Goal: Navigation & Orientation: Find specific page/section

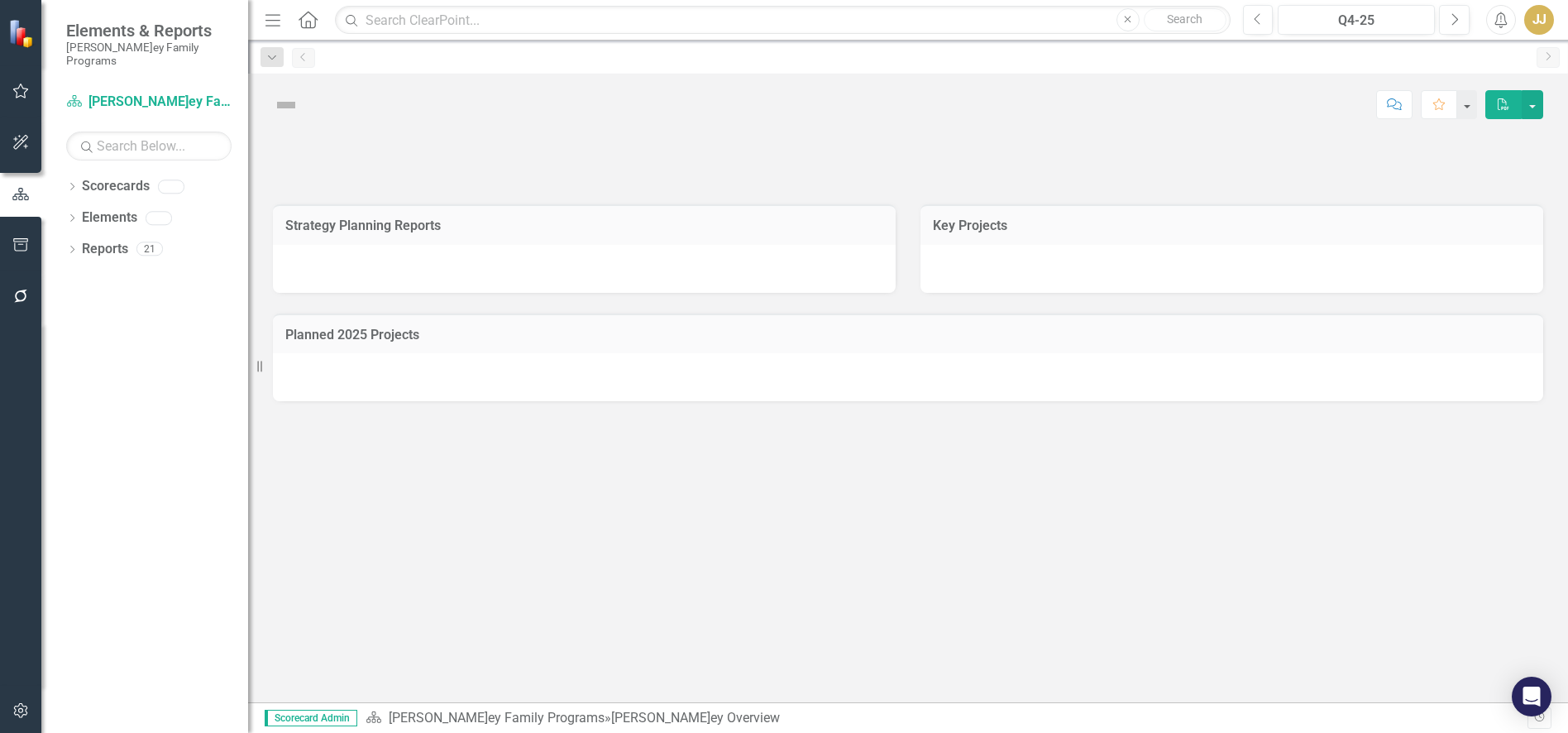
click at [72, 182] on icon at bounding box center [72, 186] width 4 height 8
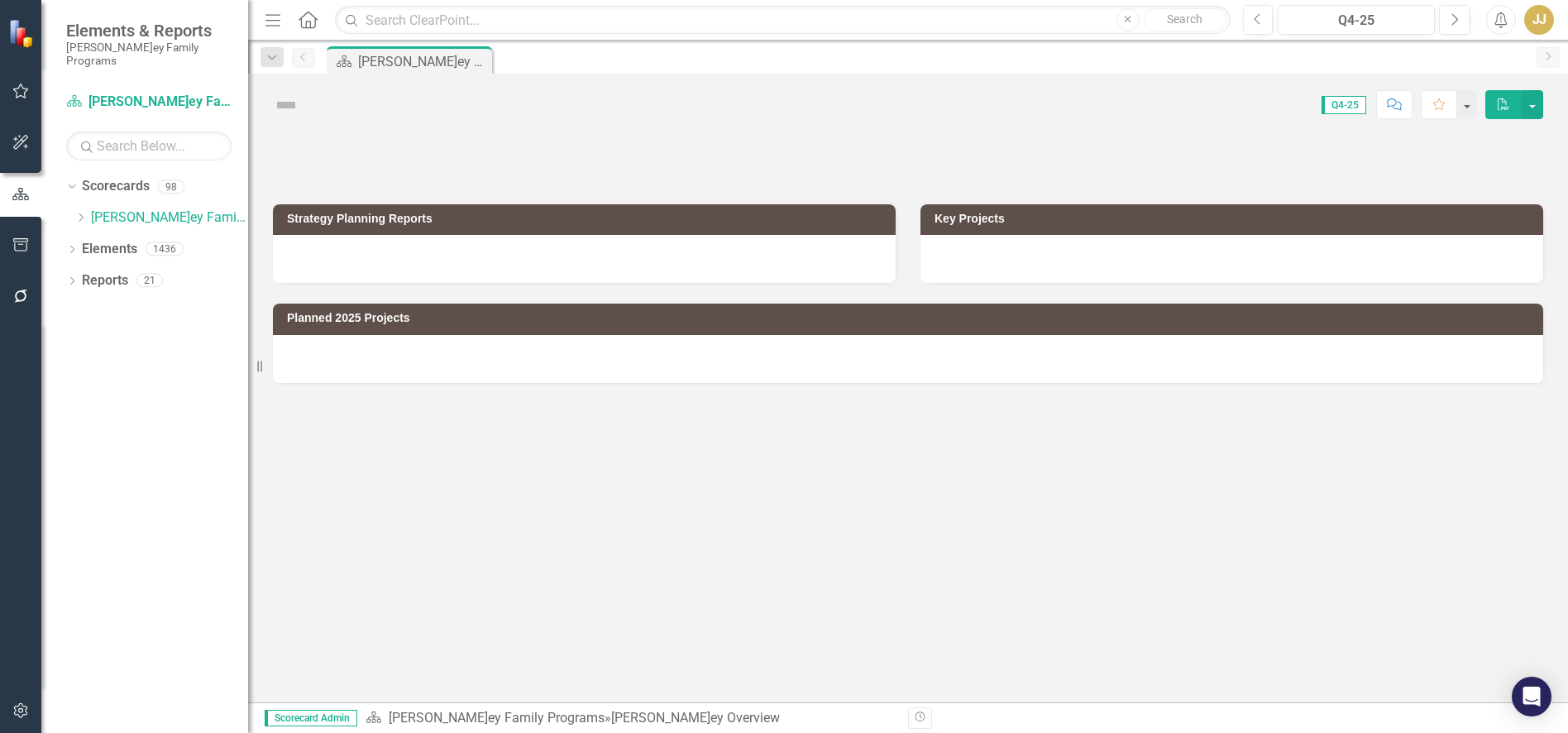
click at [79, 213] on icon "Dropdown" at bounding box center [81, 218] width 13 height 10
click at [81, 213] on icon "Dropdown" at bounding box center [81, 218] width 13 height 10
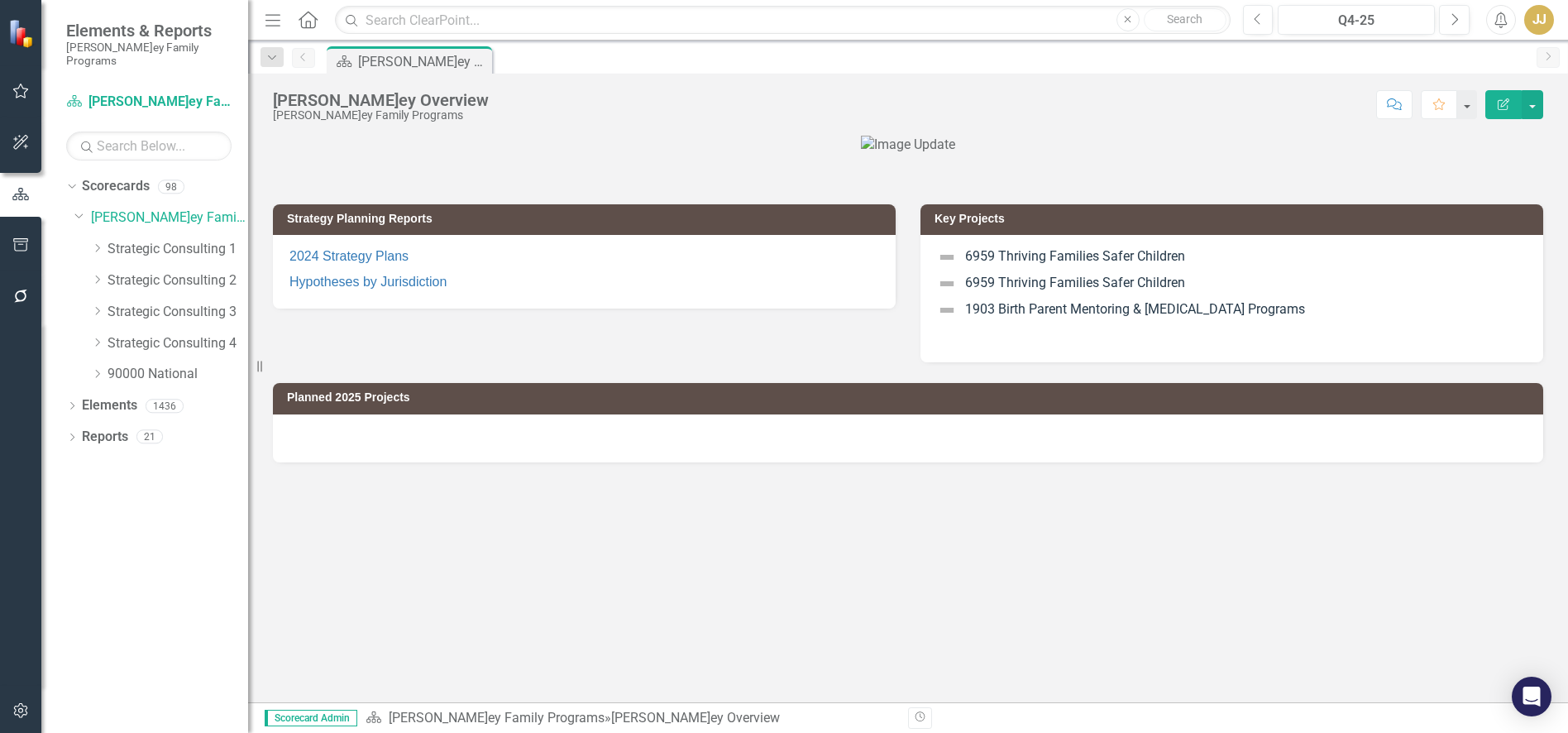
click at [96, 243] on icon "Dropdown" at bounding box center [97, 249] width 13 height 10
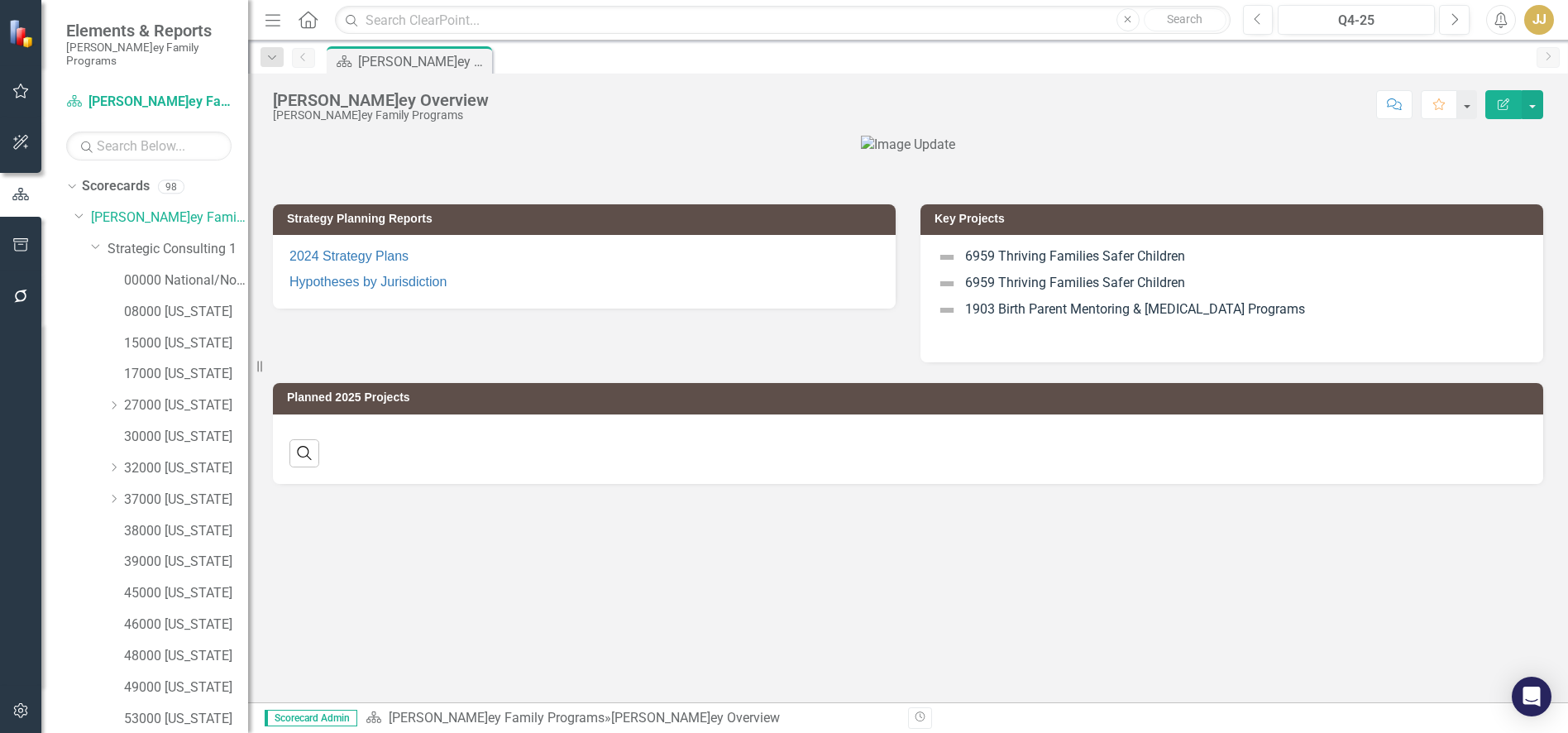
click at [117, 462] on icon "Dropdown" at bounding box center [114, 467] width 13 height 10
click at [182, 490] on link "3200[PERSON_NAME]" at bounding box center [194, 500] width 108 height 19
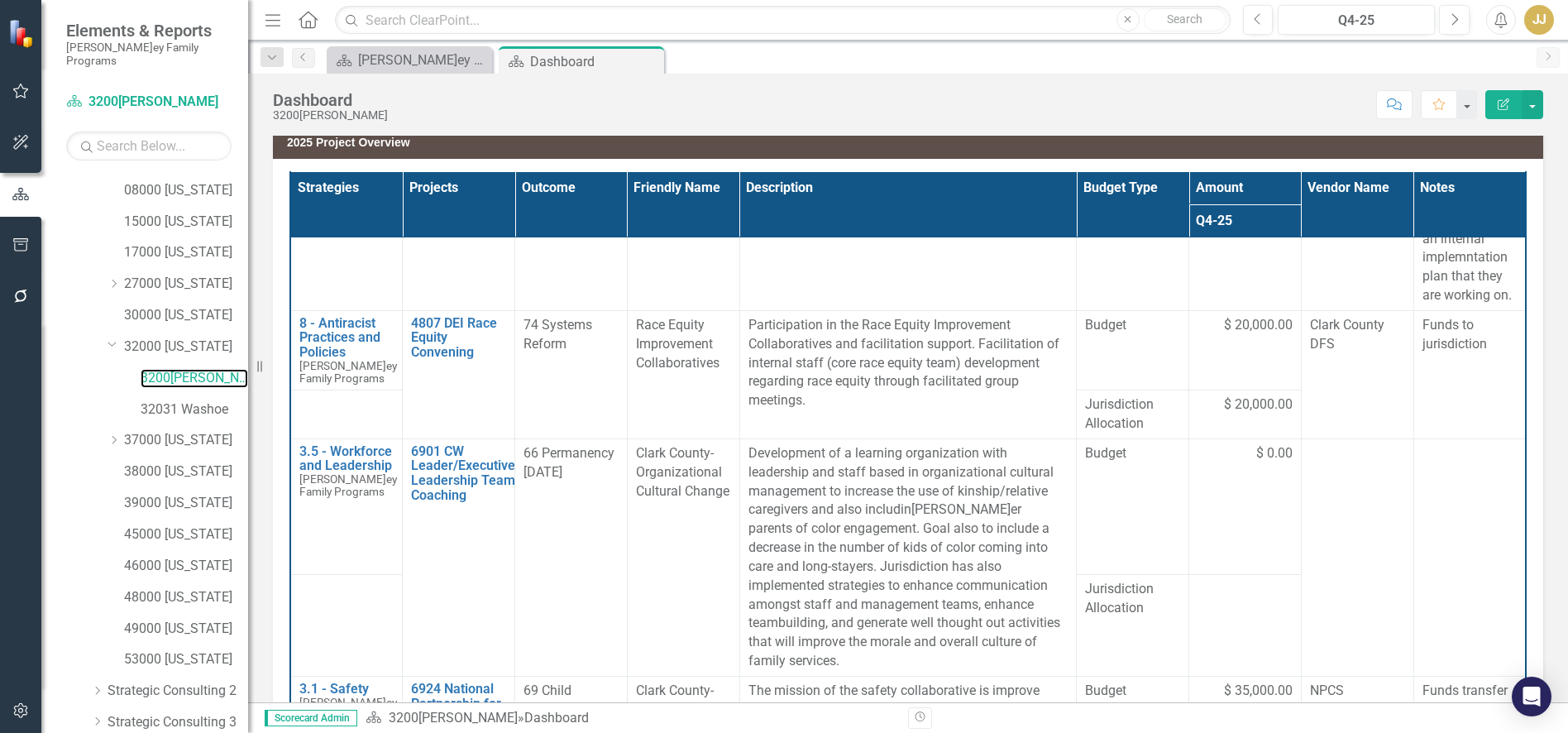
scroll to position [241, 0]
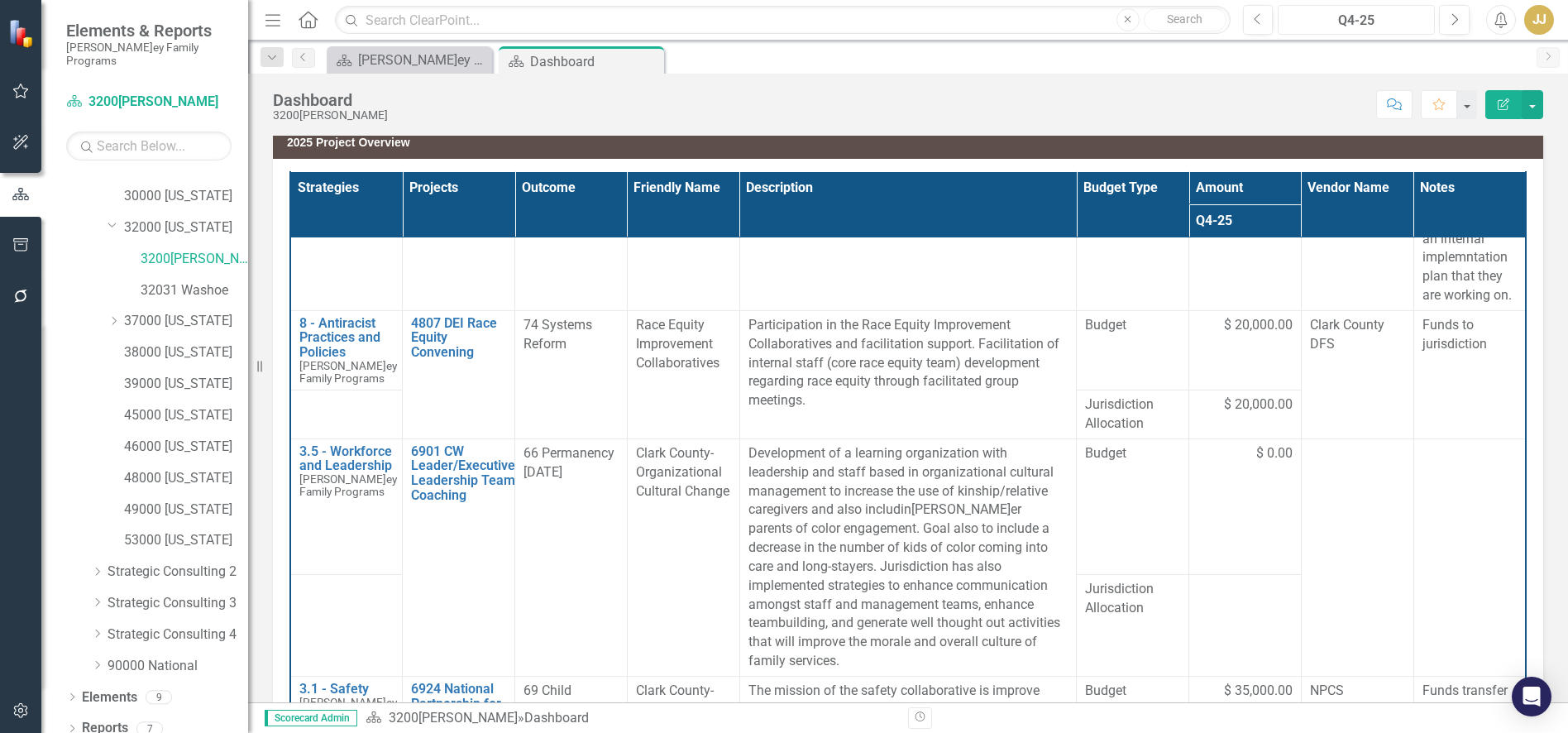
click at [1341, 16] on div "Q4-25" at bounding box center [1357, 20] width 146 height 20
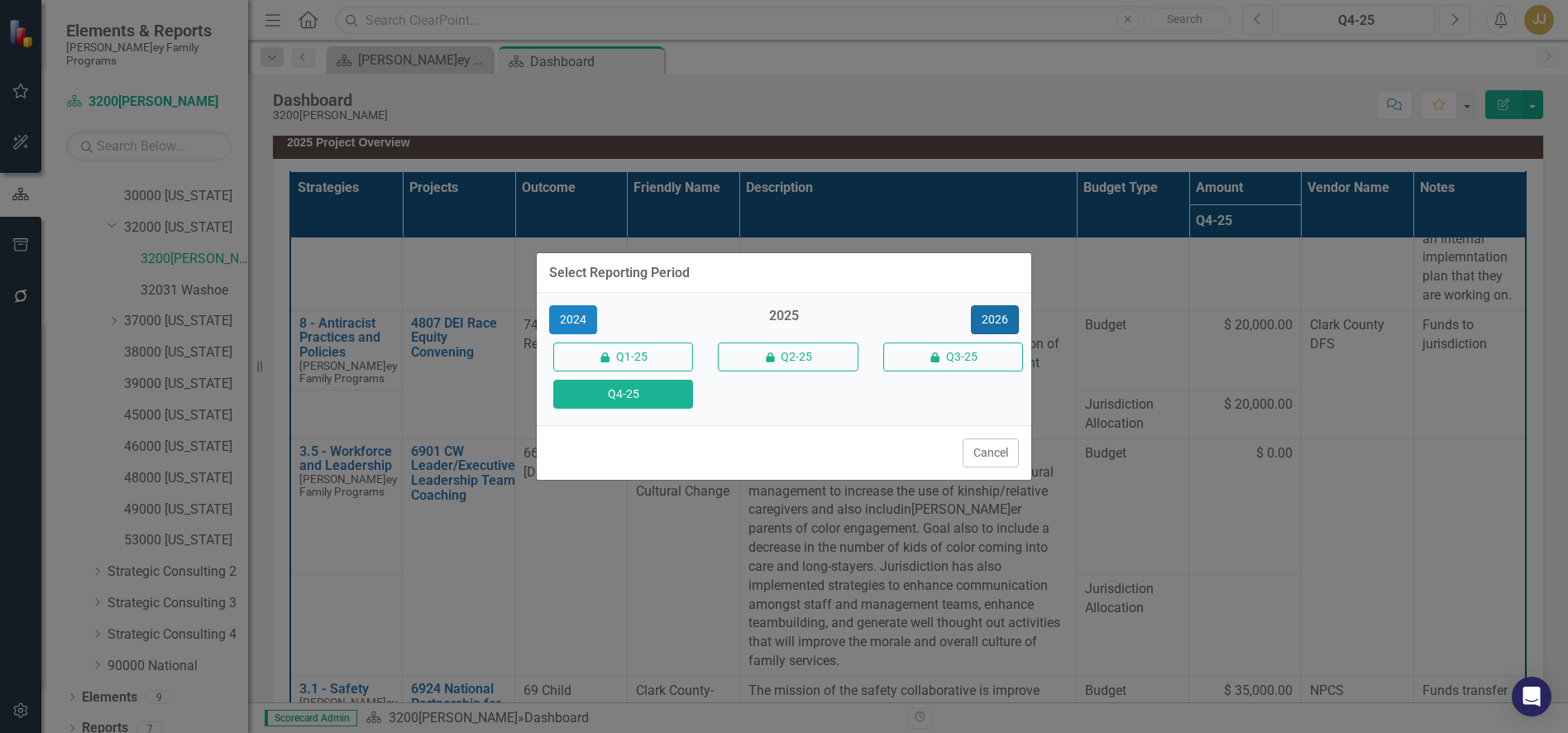
click at [987, 315] on button "2026" at bounding box center [995, 320] width 48 height 29
click at [647, 403] on button "Q4-26" at bounding box center [623, 394] width 140 height 29
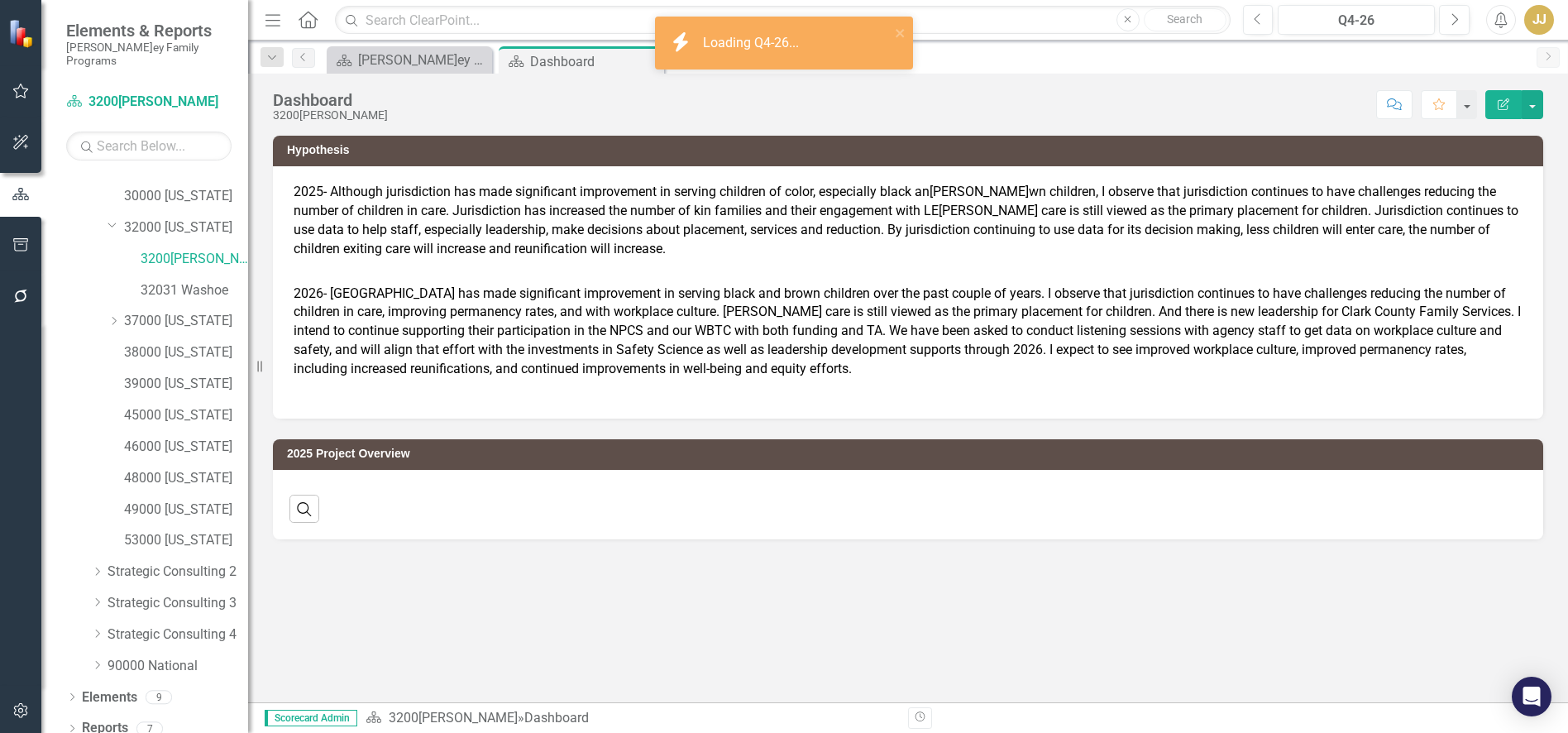
click at [70, 725] on icon "Dropdown" at bounding box center [72, 730] width 12 height 9
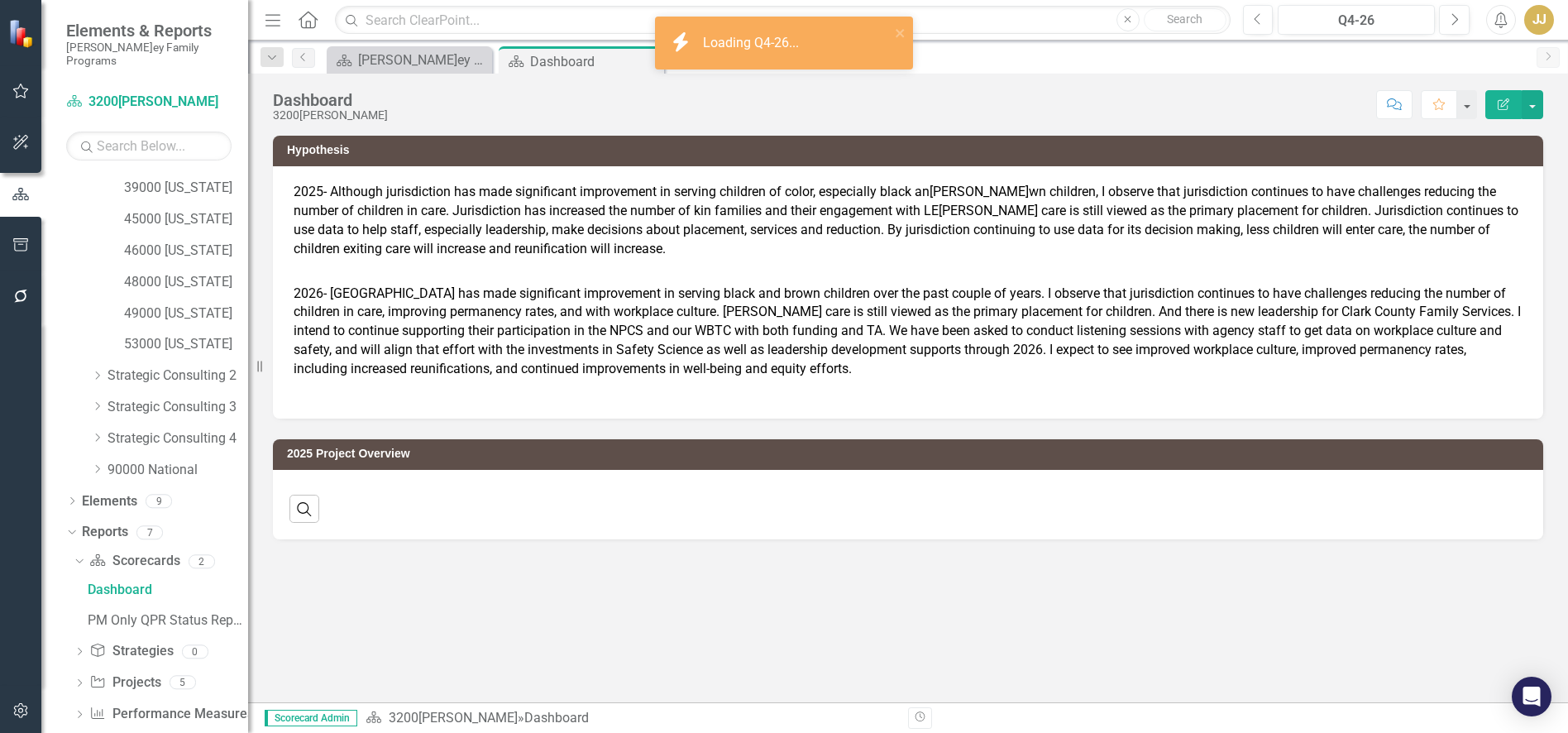
scroll to position [446, 0]
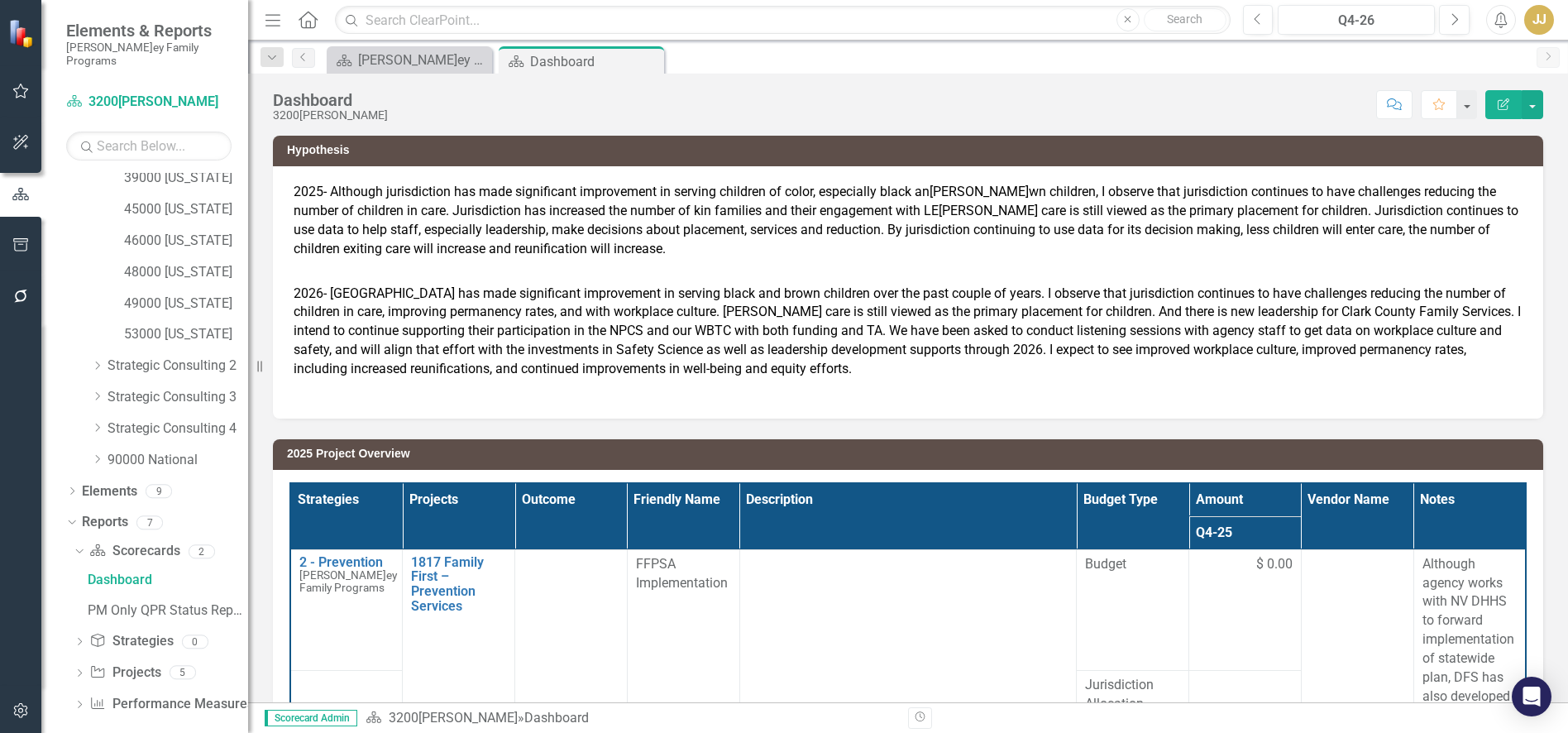
click at [76, 670] on icon "Dropdown" at bounding box center [80, 674] width 12 height 9
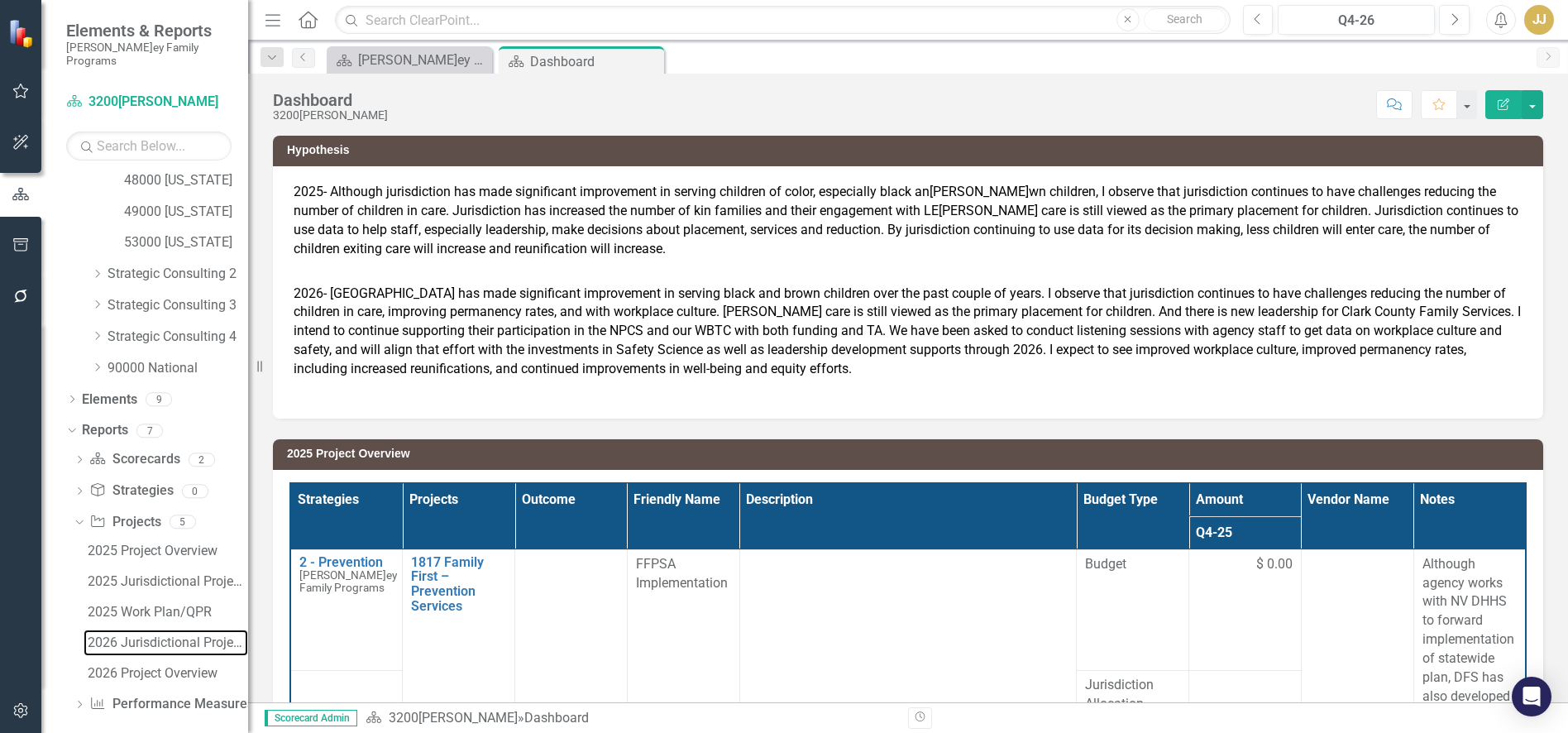
click at [152, 635] on div "2026 Jurisdictional Projects Assessment" at bounding box center [167, 643] width 160 height 15
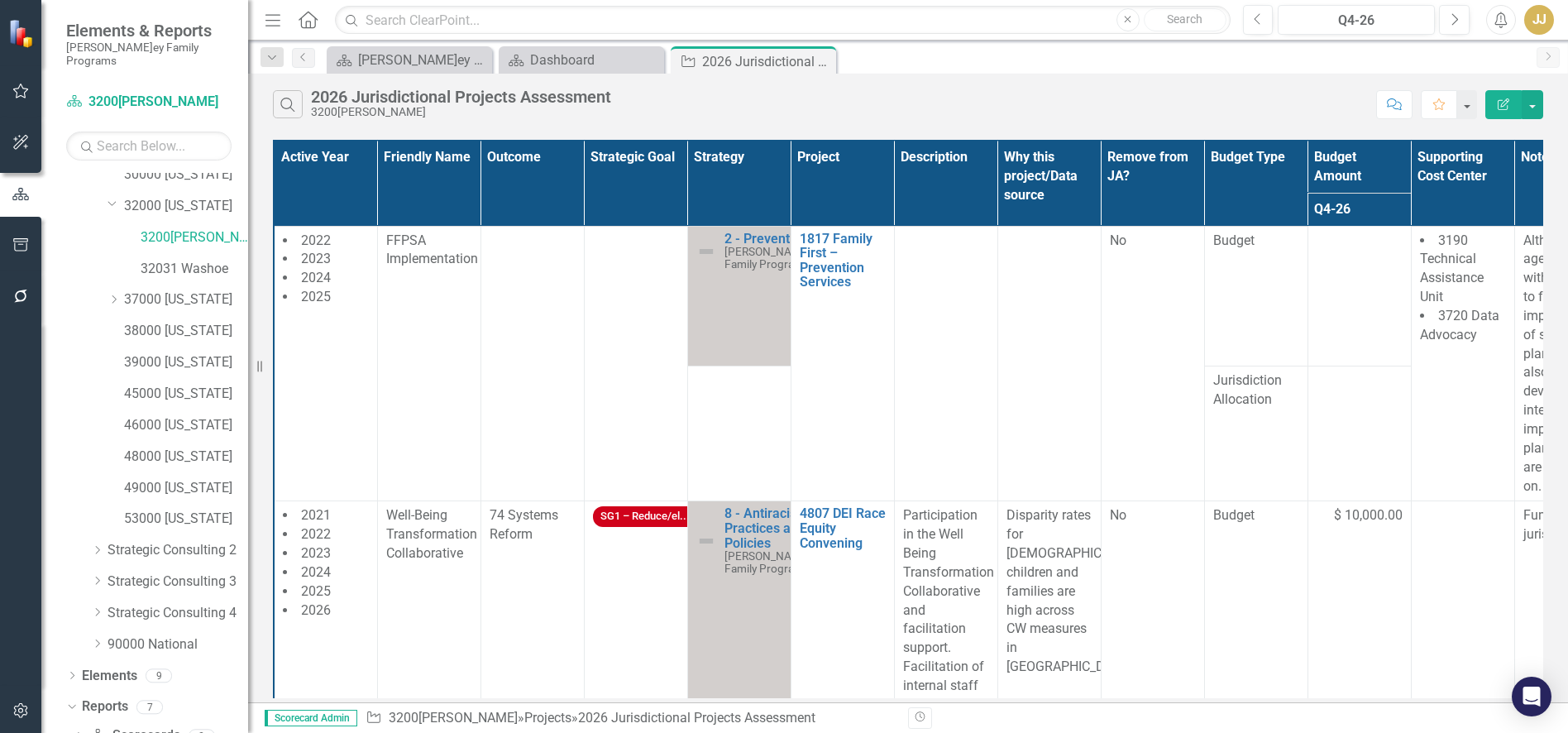
scroll to position [199, 0]
click at [180, 260] on link "32000 [US_STATE]" at bounding box center [186, 269] width 124 height 19
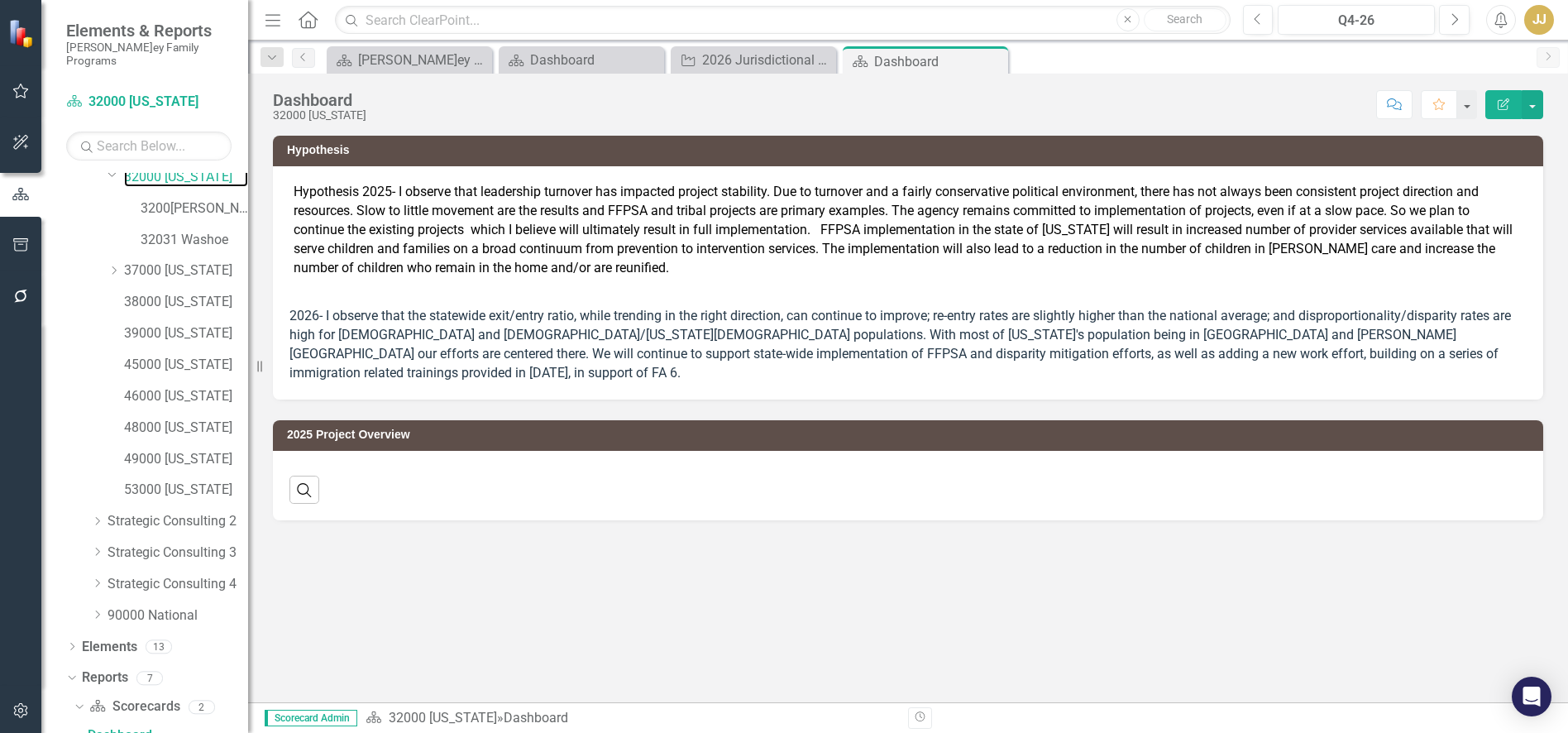
scroll to position [597, 0]
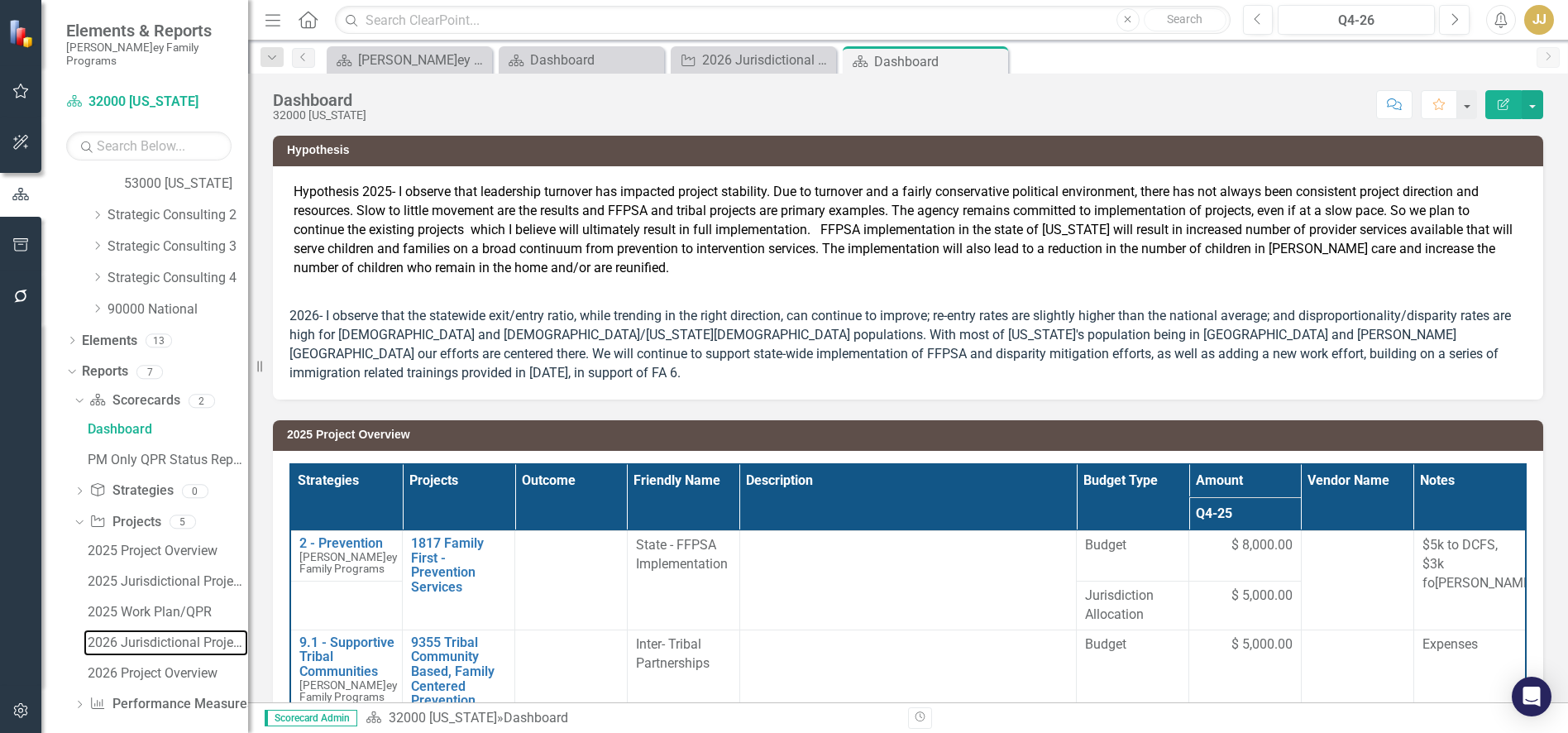
click at [115, 635] on div "2026 Jurisdictional Projects Assessment" at bounding box center [167, 643] width 160 height 15
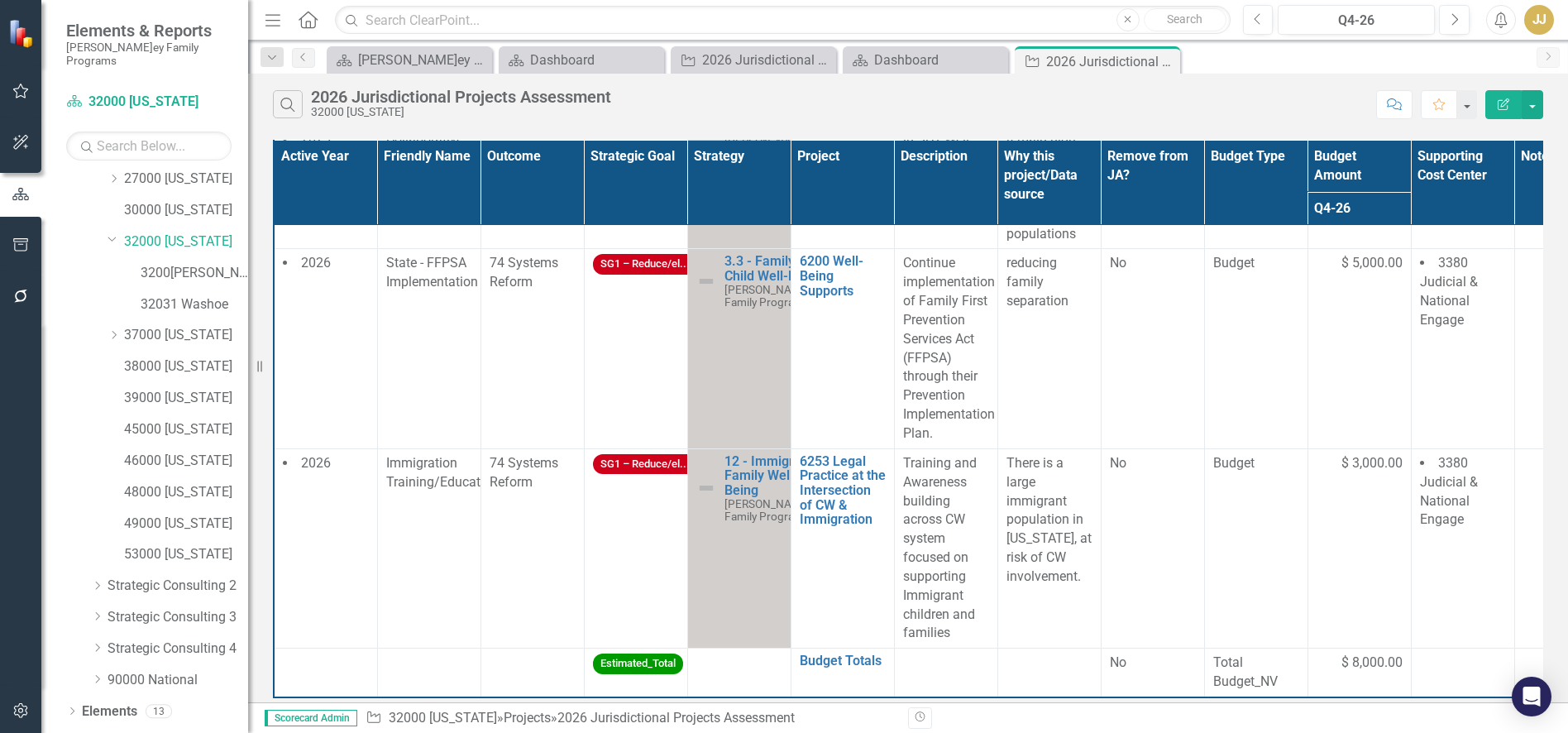
scroll to position [208, 0]
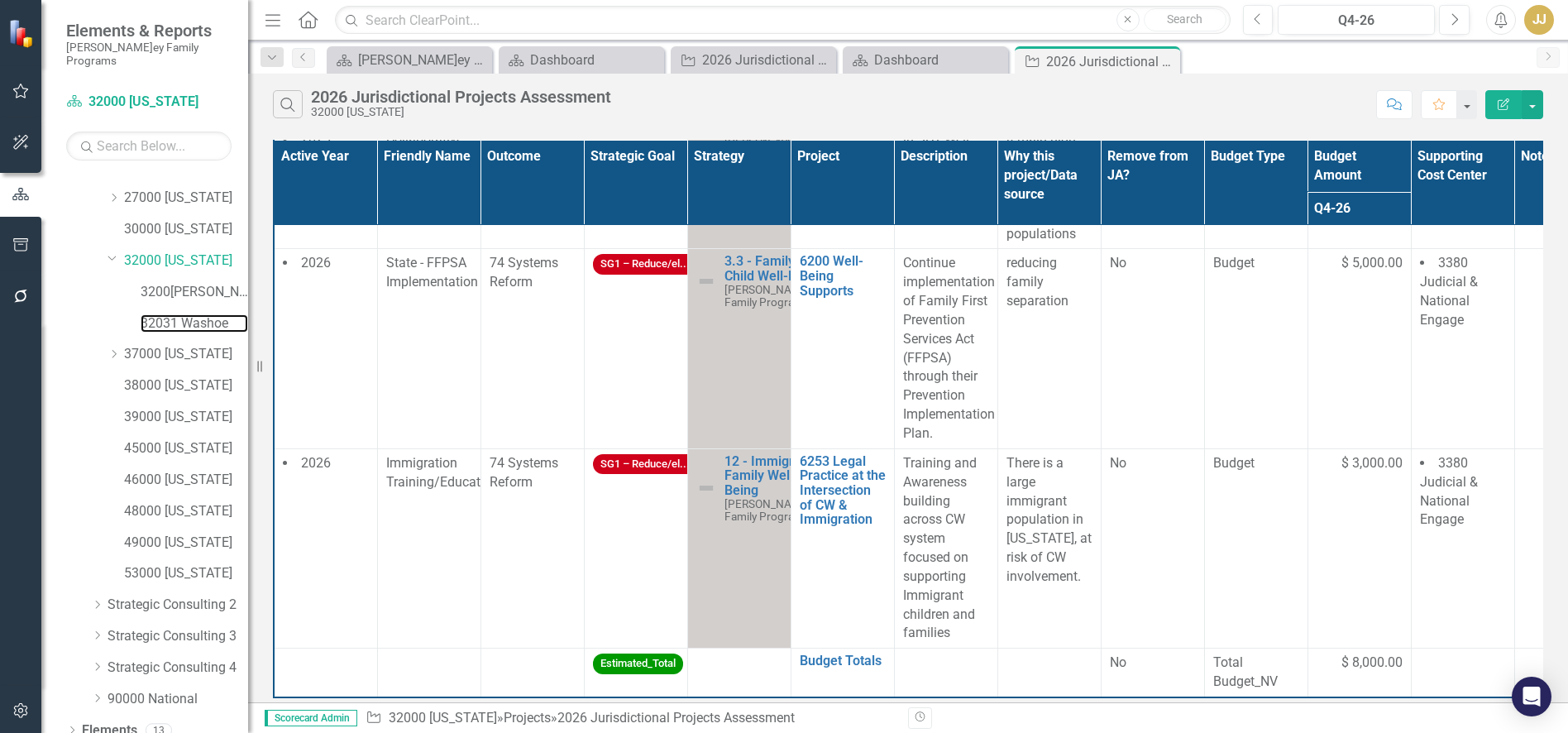
drag, startPoint x: 201, startPoint y: 309, endPoint x: 221, endPoint y: 307, distance: 20.1
click at [201, 314] on link "32031 Washoe" at bounding box center [194, 323] width 108 height 19
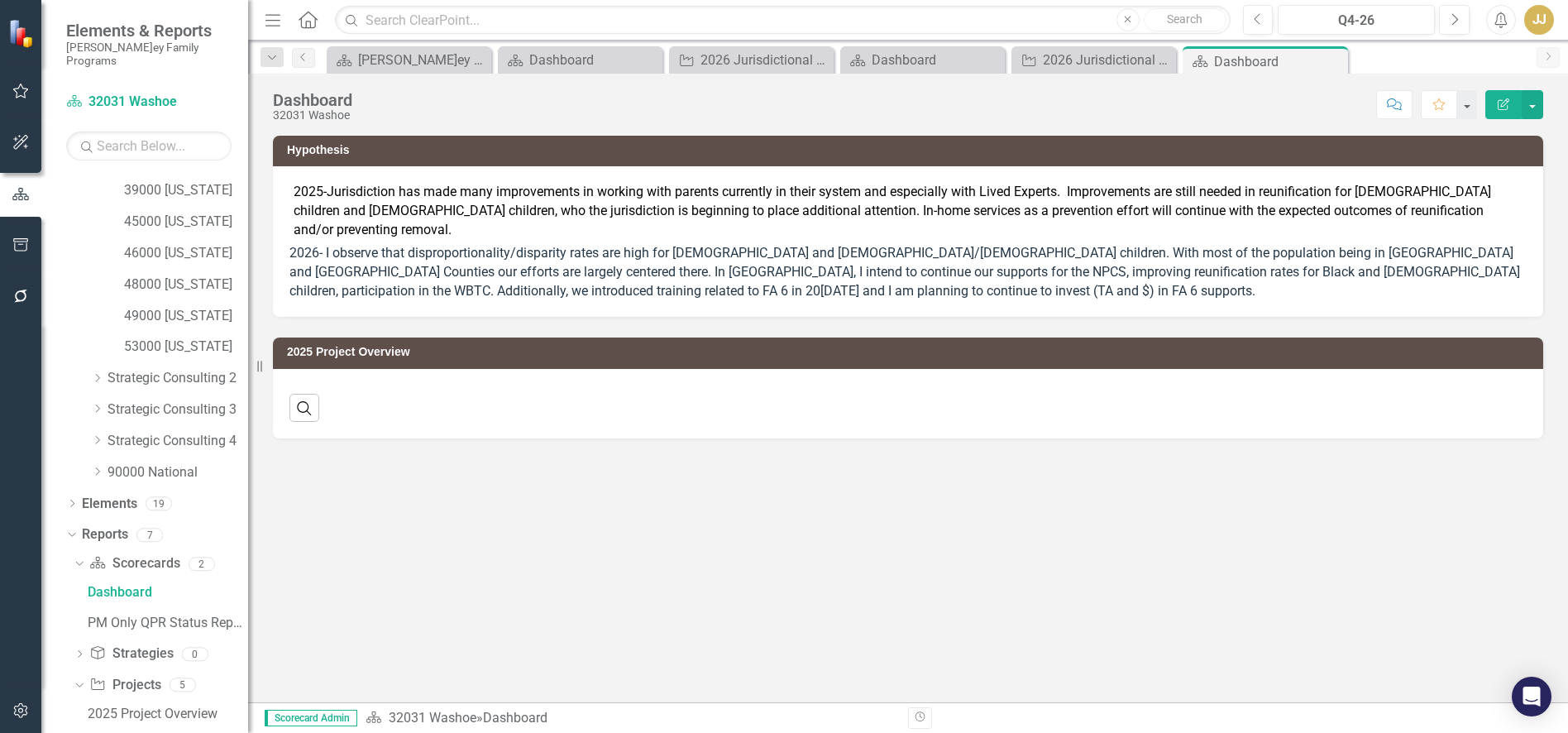
scroll to position [597, 0]
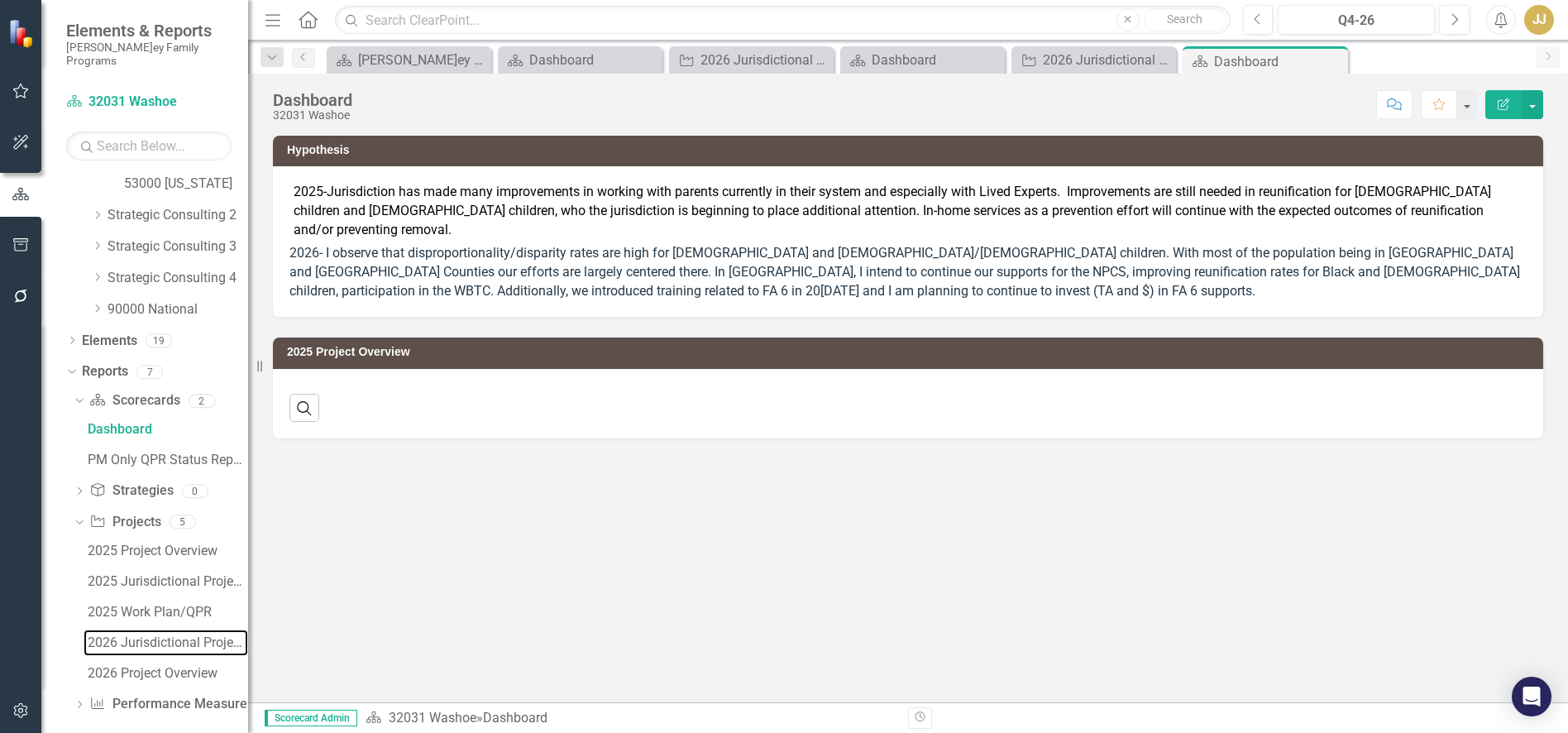
click at [109, 635] on div "2026 Jurisdictional Projects Assessment" at bounding box center [167, 643] width 160 height 15
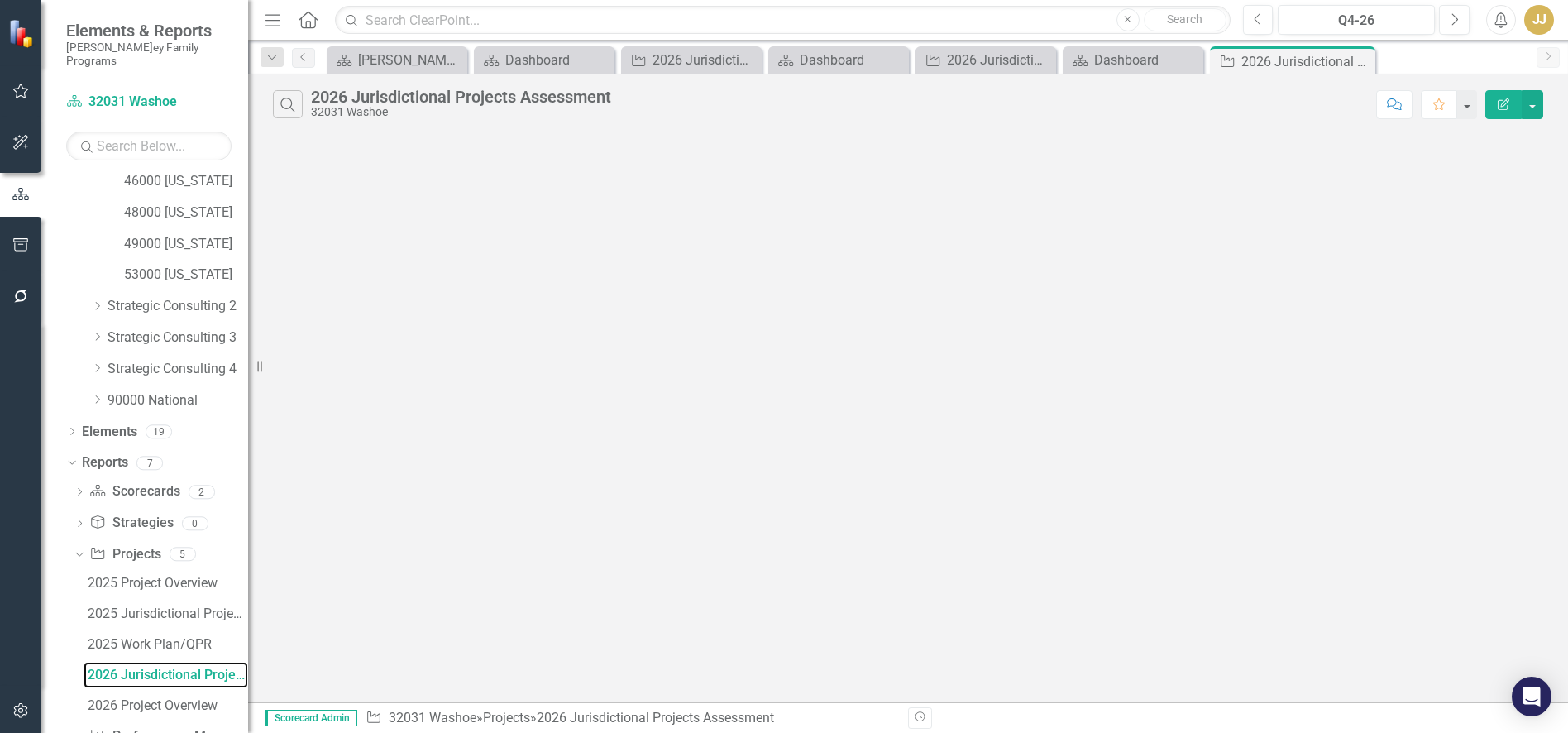
scroll to position [447, 0]
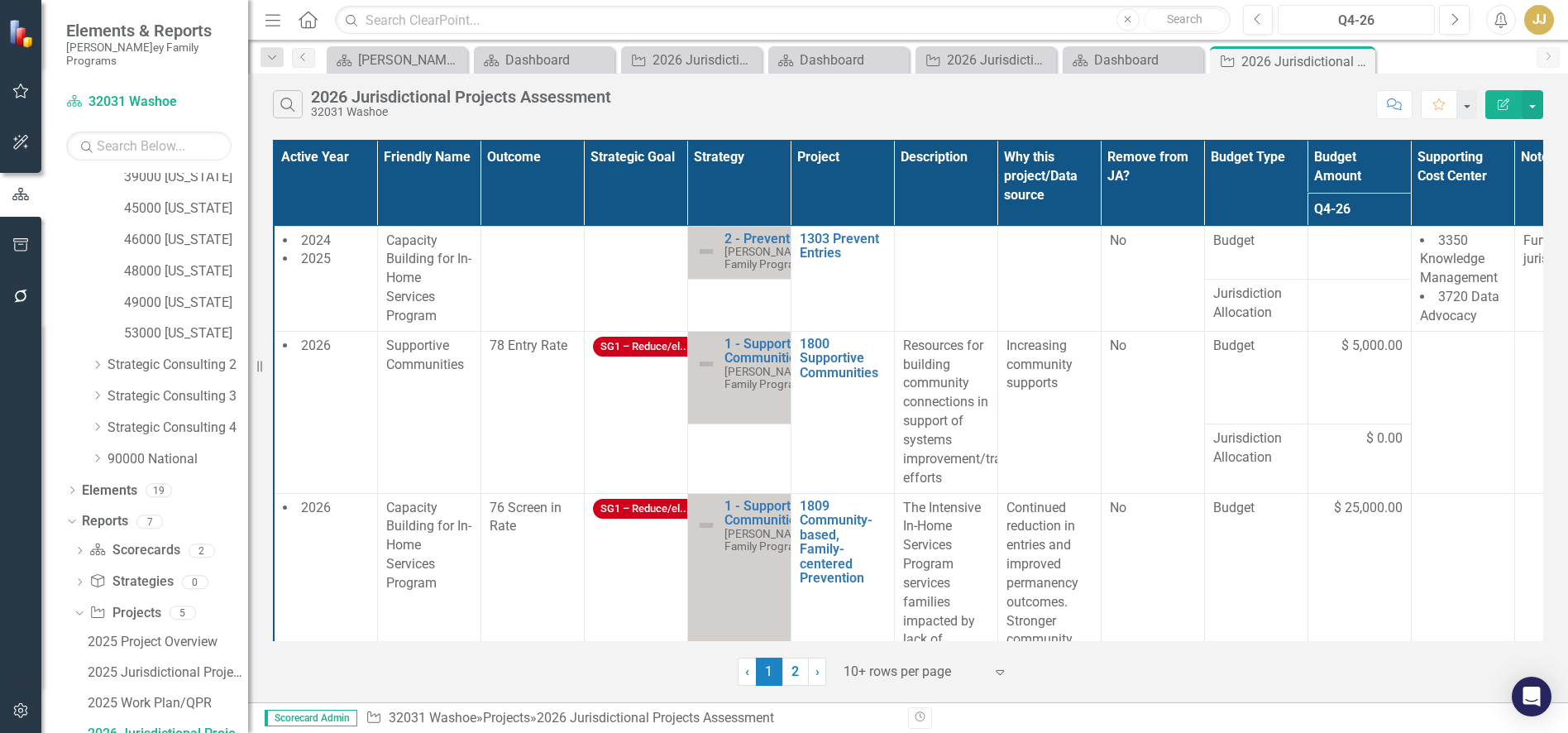
click at [1391, 24] on div "Q4-26" at bounding box center [1357, 20] width 146 height 20
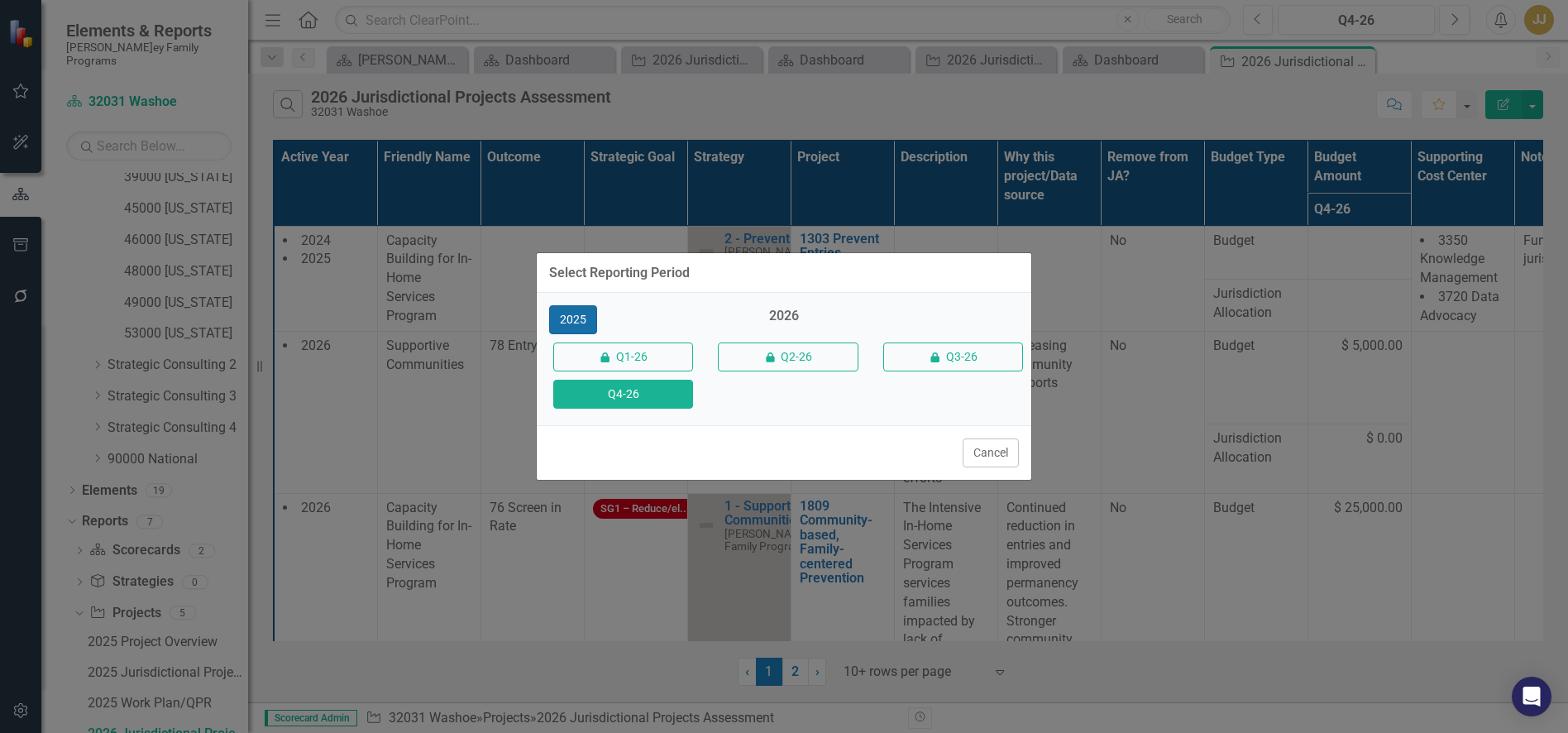
click at [574, 314] on button "2025" at bounding box center [573, 320] width 48 height 29
click at [630, 400] on button "Q4-25" at bounding box center [623, 394] width 140 height 29
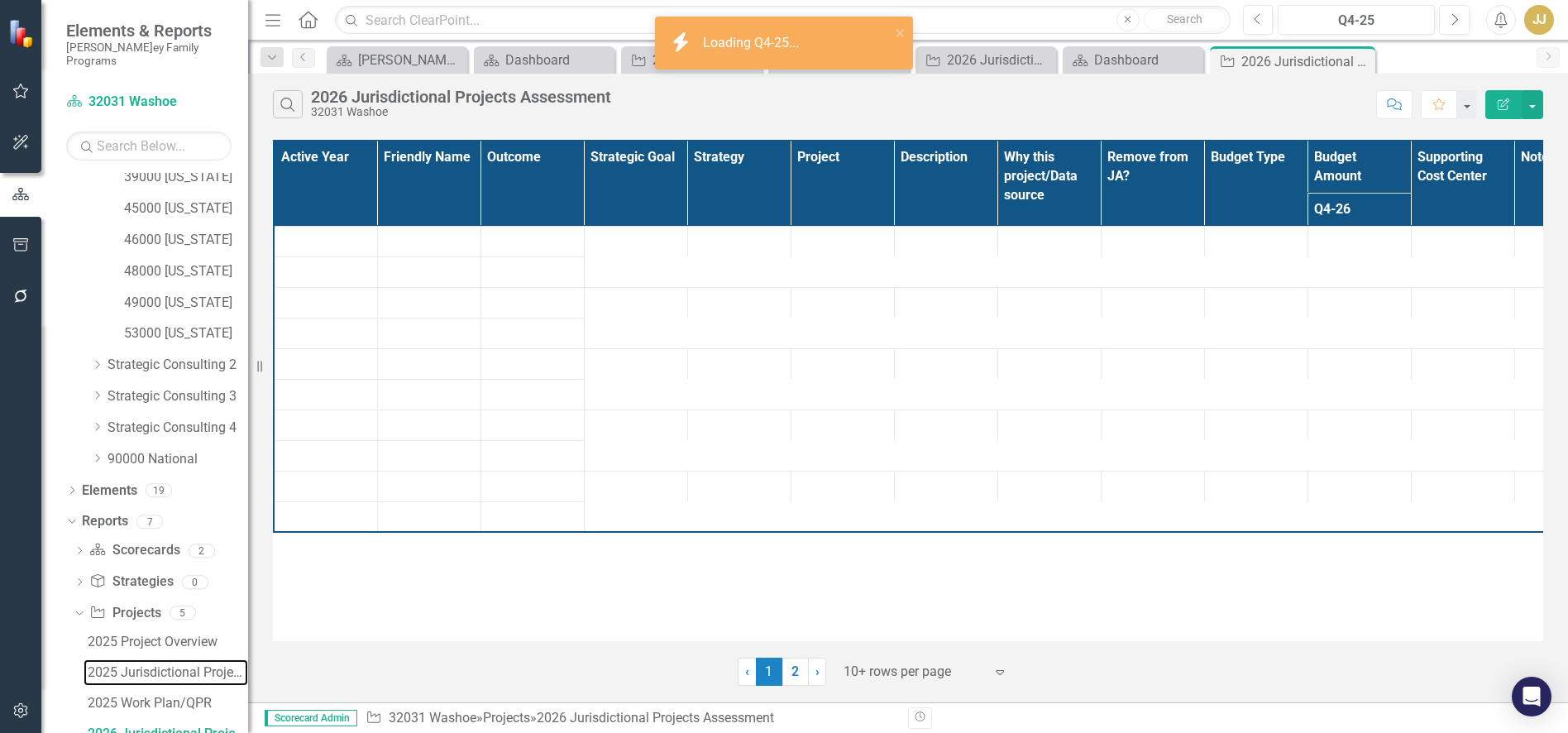
click at [147, 665] on div "2025 Jurisdictional Projects Assessment" at bounding box center [167, 673] width 160 height 15
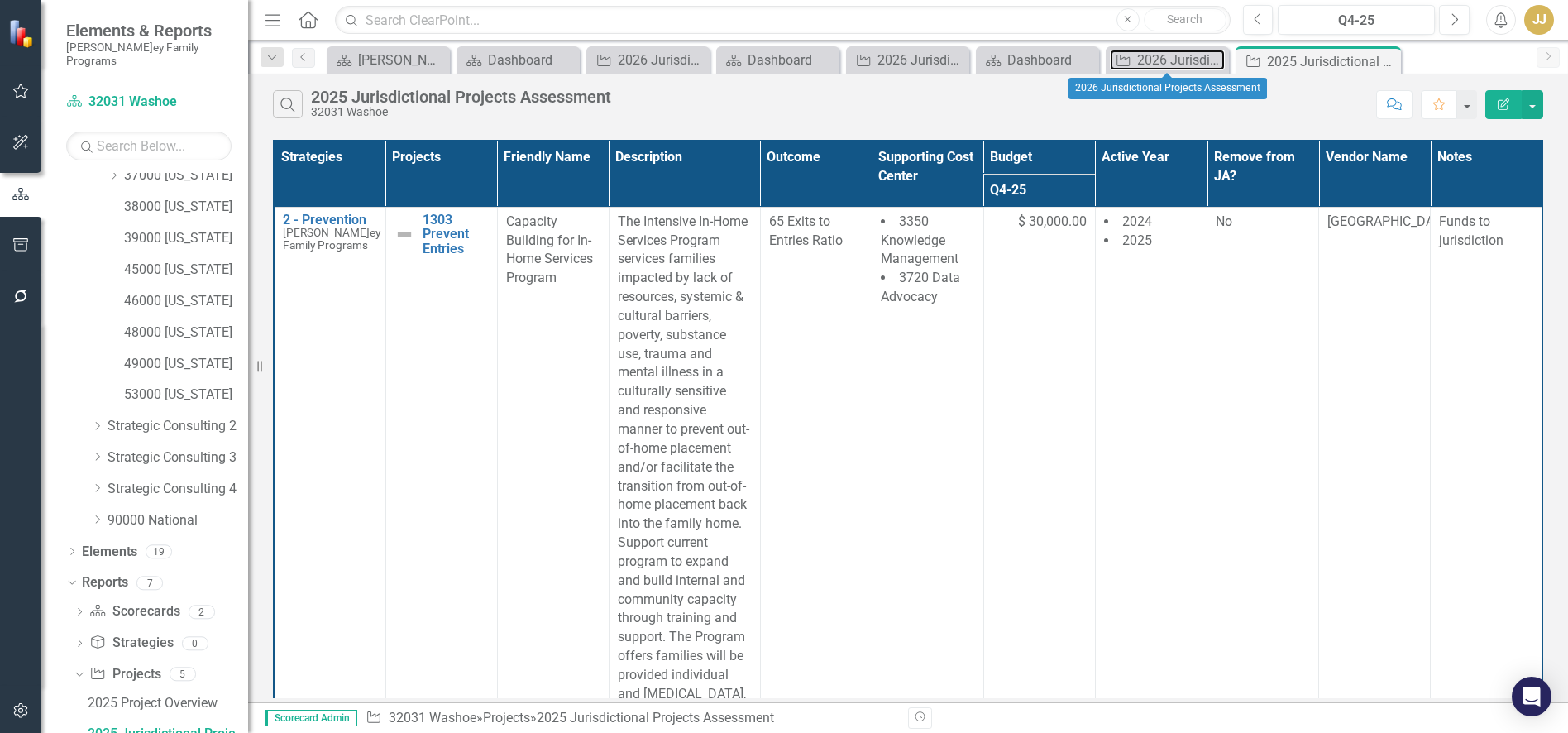
click at [1140, 60] on div "2026 Jurisdictional Projects Assessment" at bounding box center [1180, 59] width 87 height 20
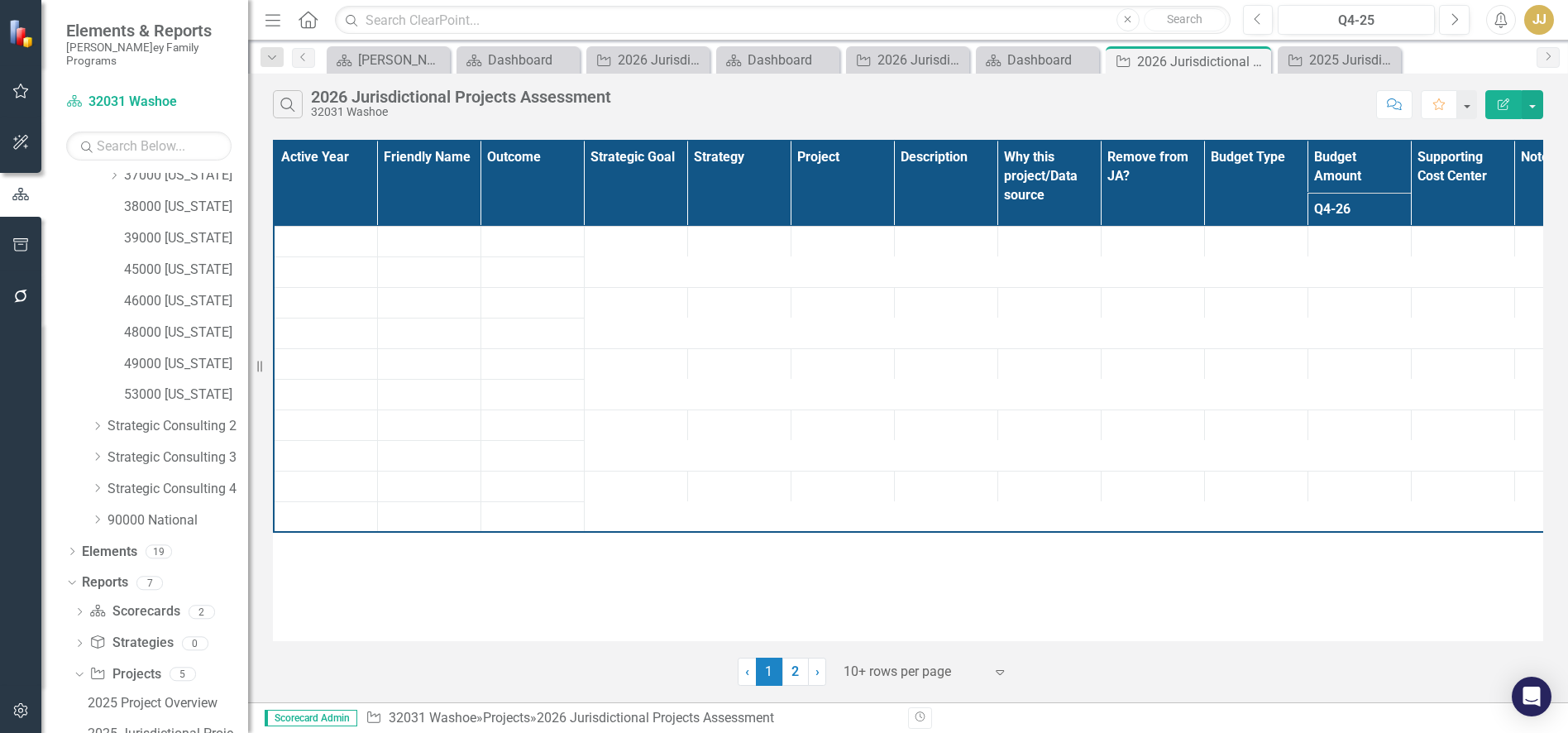
scroll to position [447, 0]
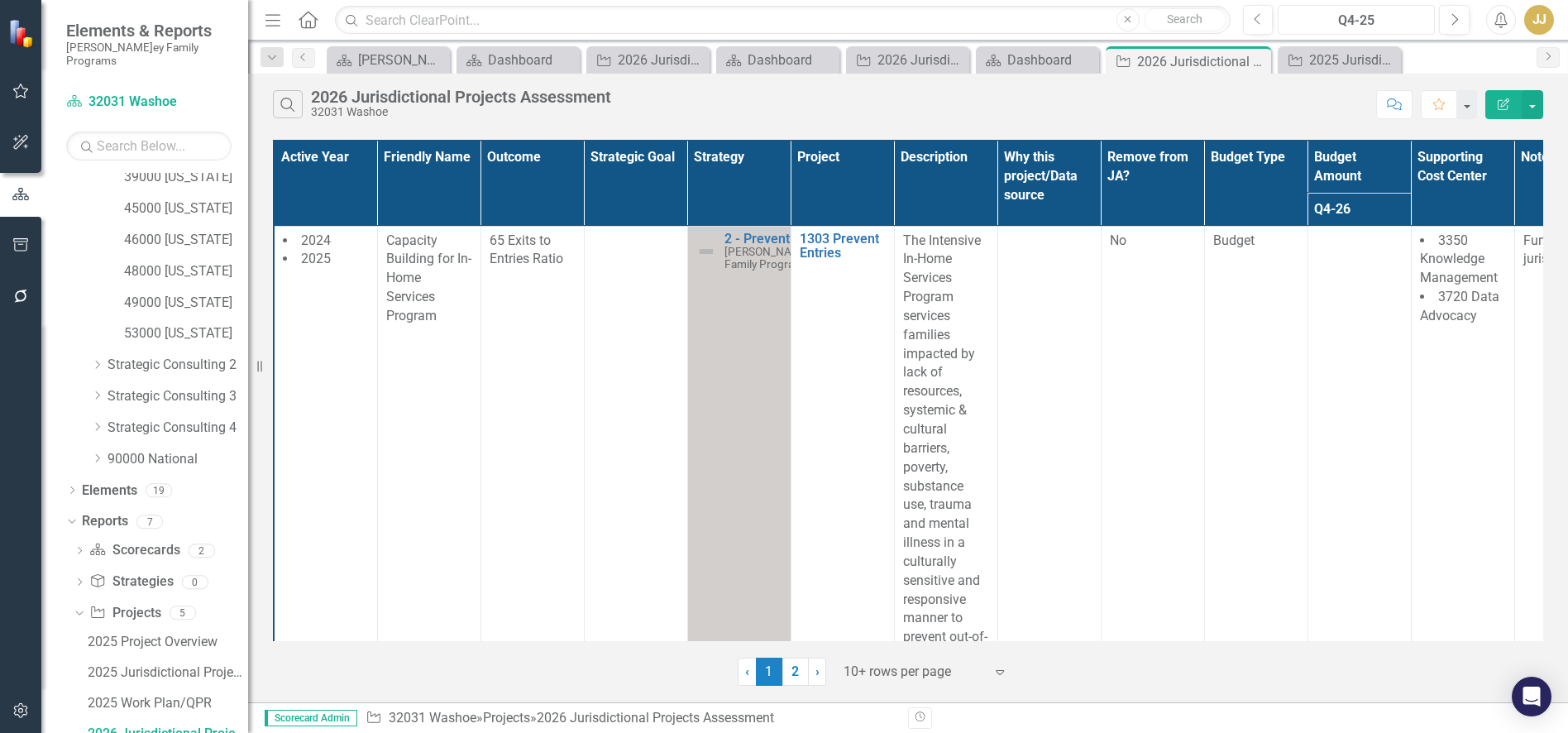
click at [1355, 21] on div "Q4-25" at bounding box center [1357, 20] width 146 height 20
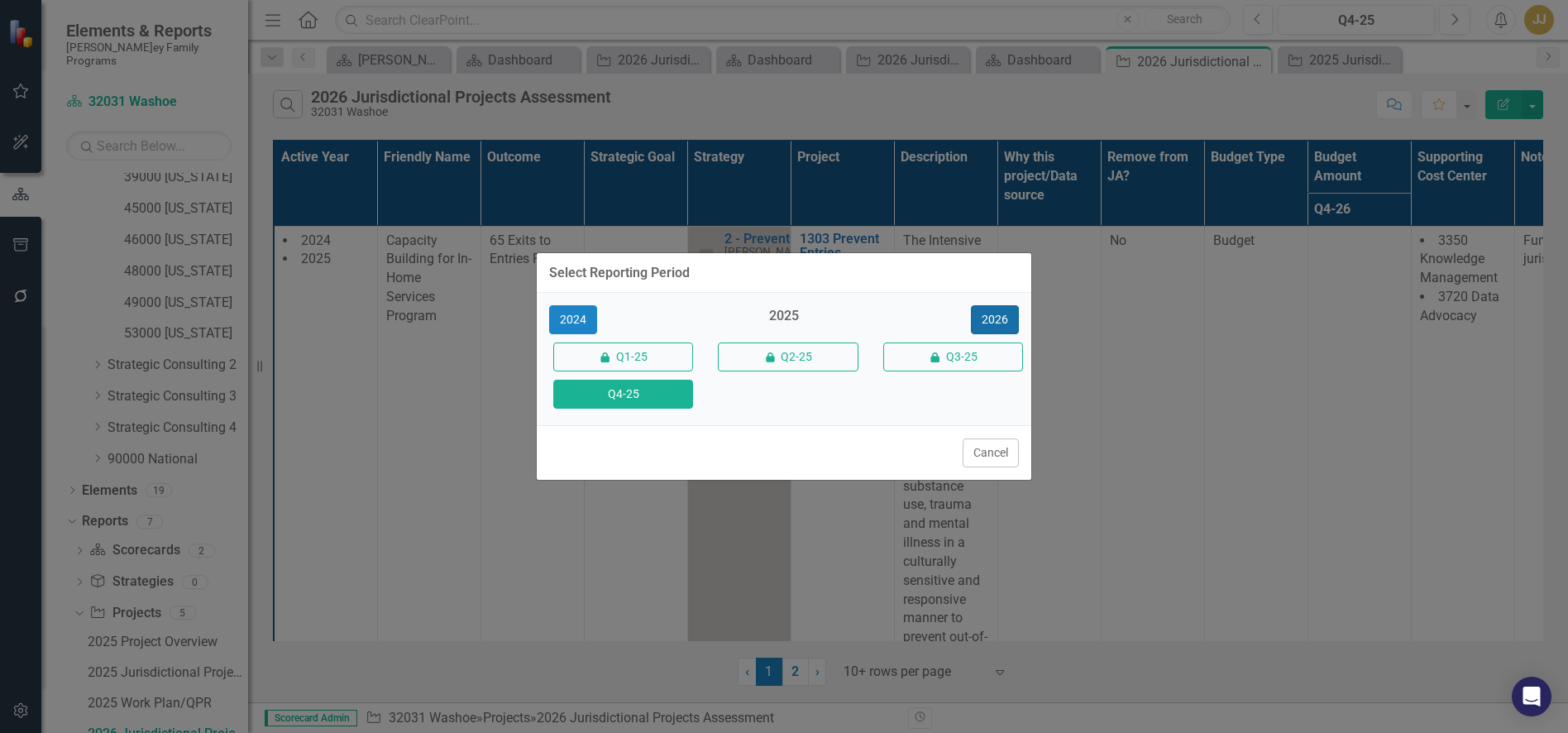
click at [994, 322] on button "2026" at bounding box center [995, 320] width 48 height 29
click at [654, 399] on button "Q4-26" at bounding box center [623, 394] width 140 height 29
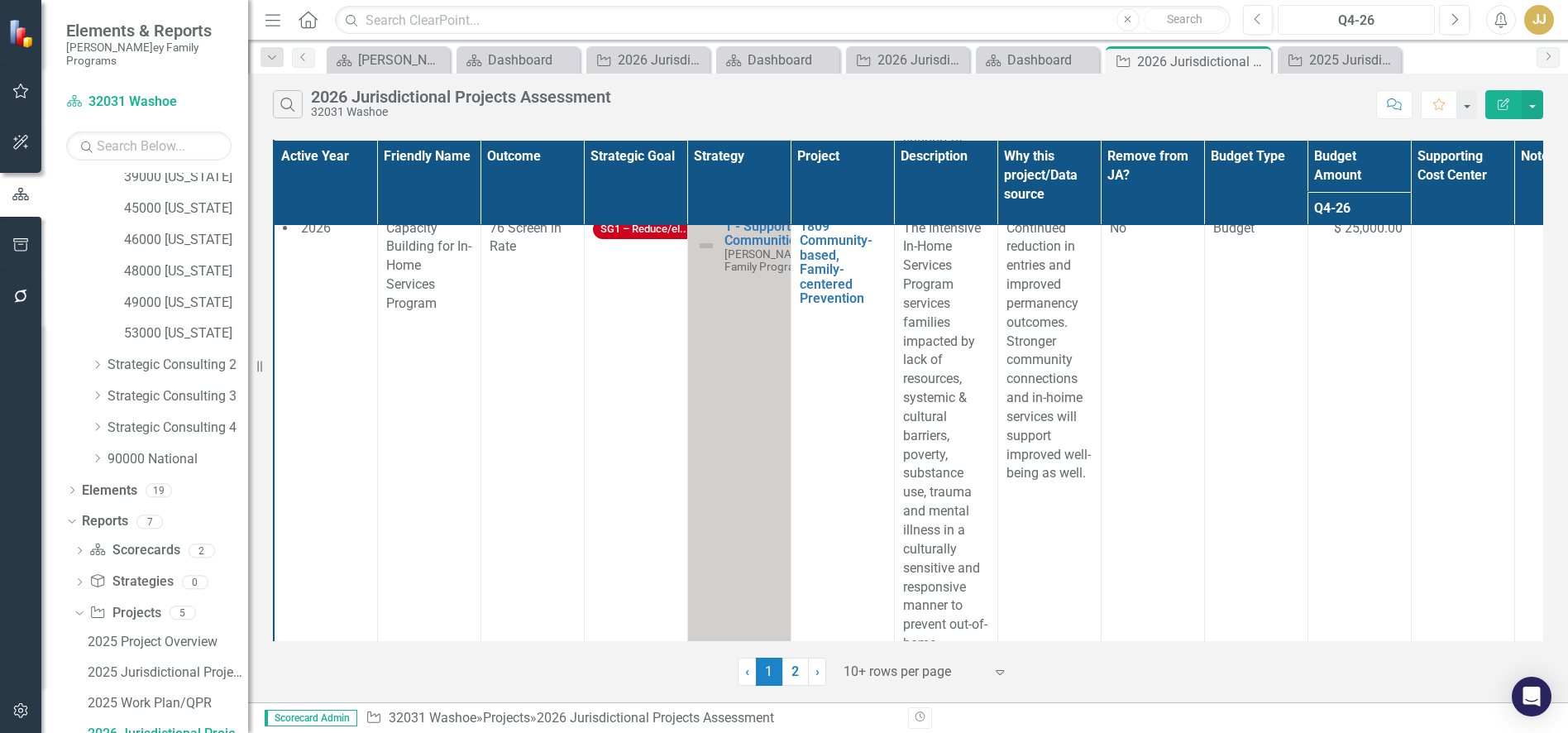
scroll to position [248, 0]
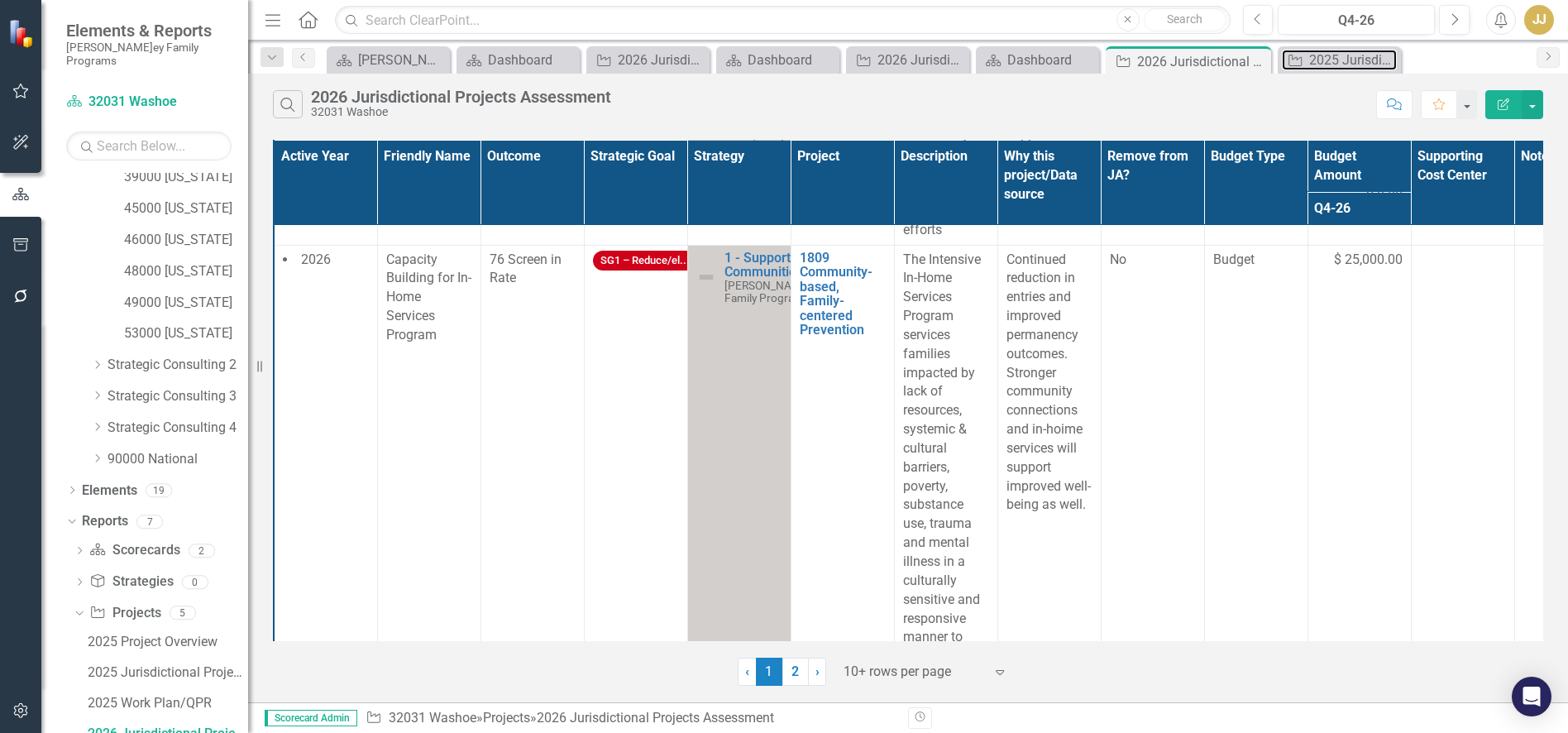
click at [1334, 53] on div "2025 Jurisdictional Projects Assessment" at bounding box center [1352, 59] width 87 height 20
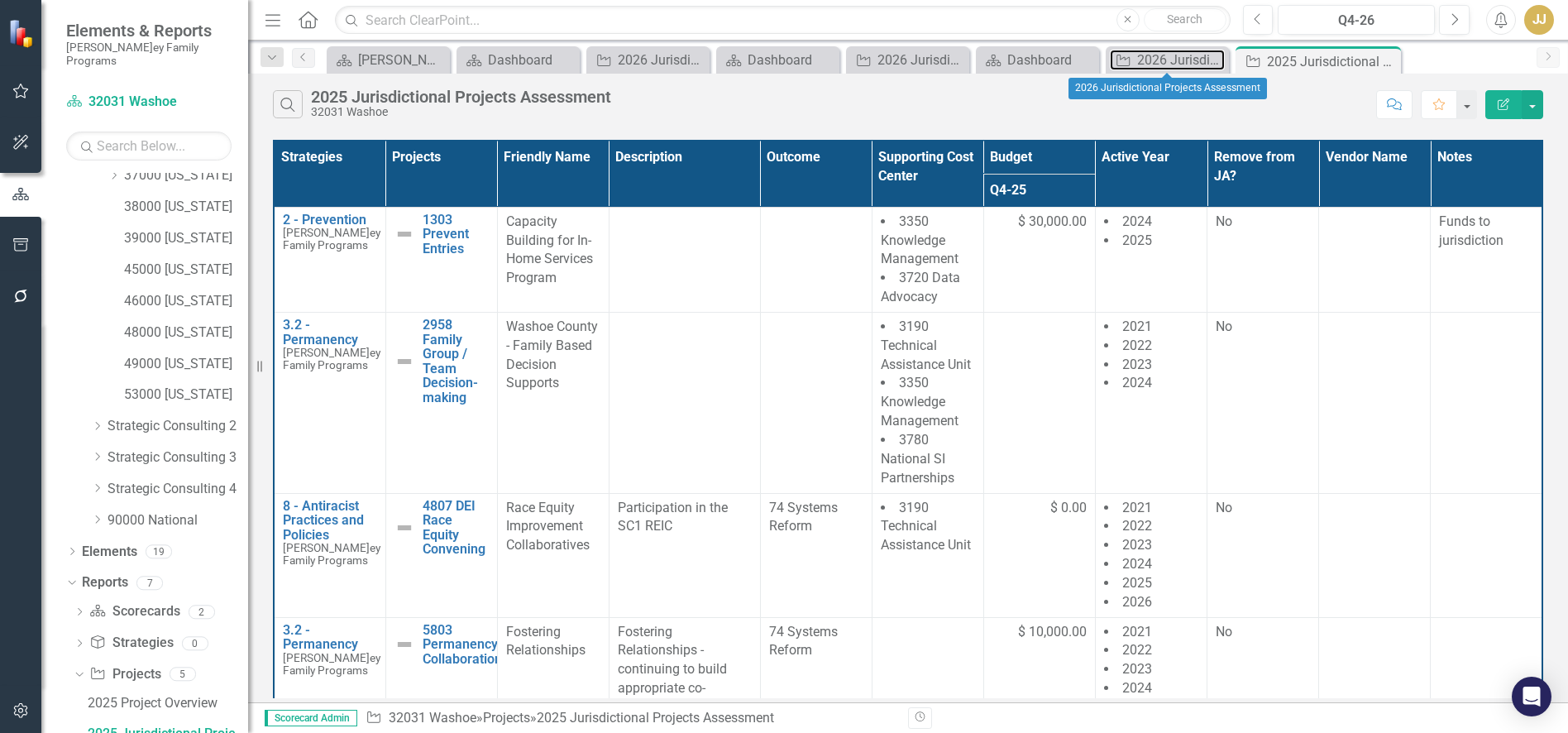
click at [1145, 64] on div "2026 Jurisdictional Projects Assessment" at bounding box center [1180, 59] width 87 height 20
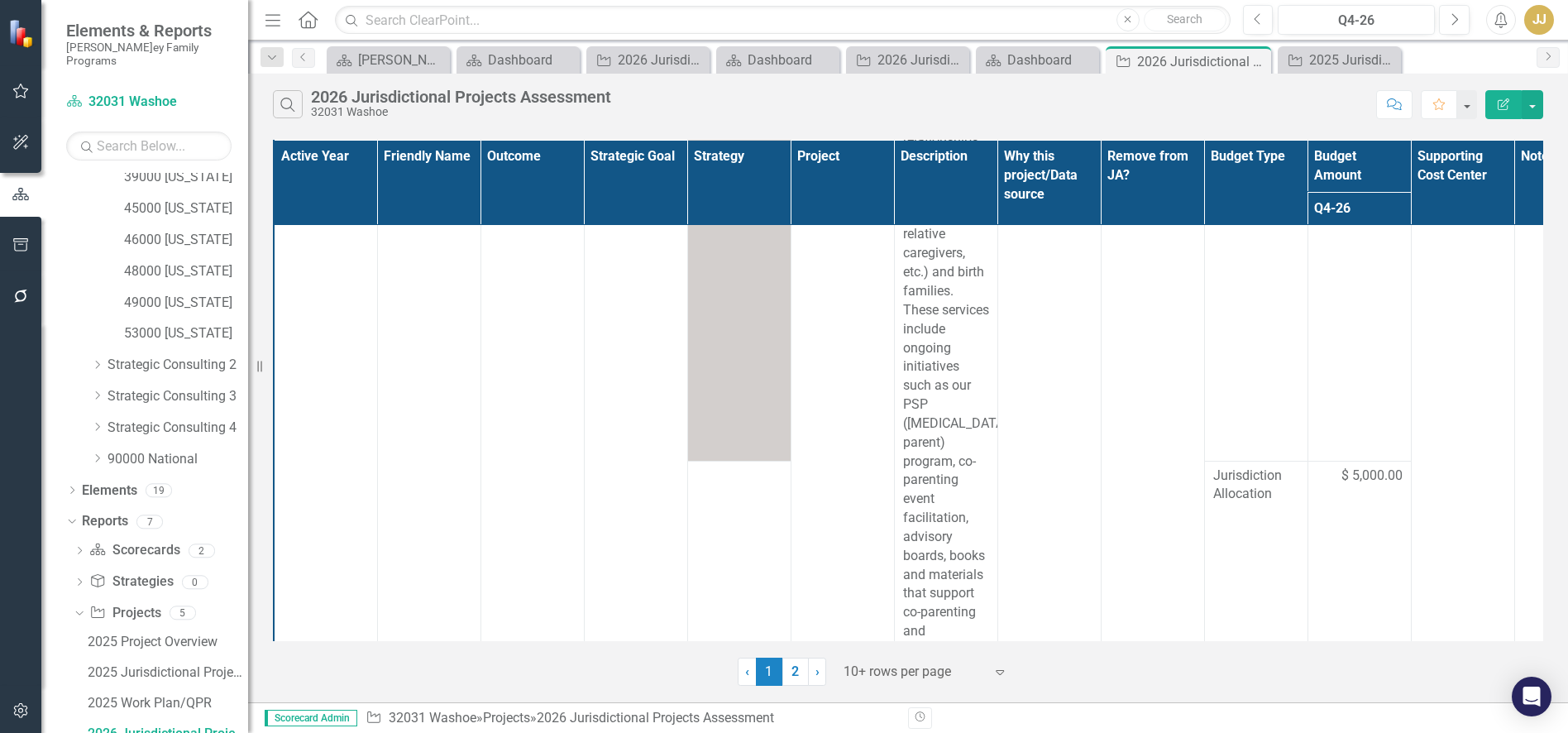
scroll to position [1894, 0]
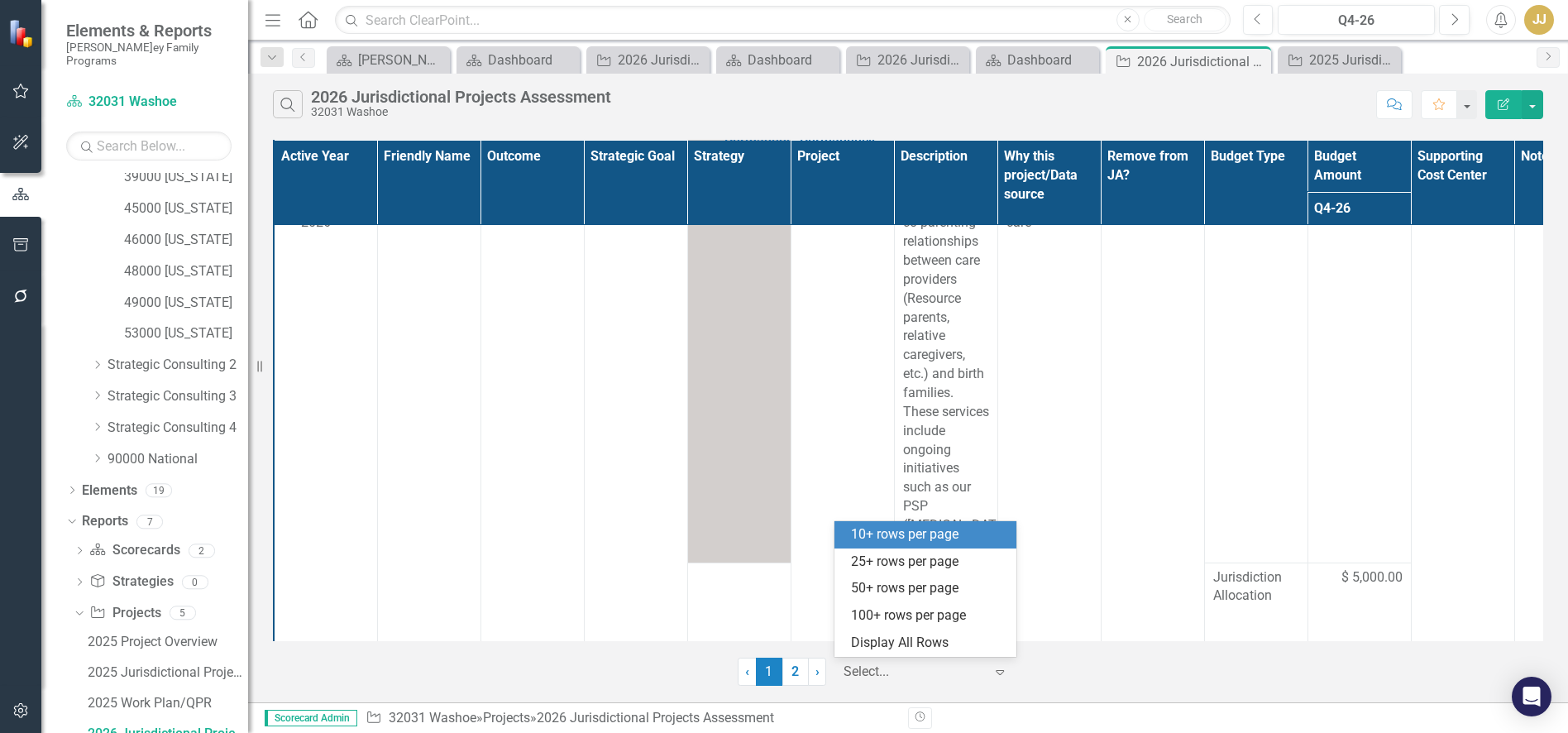
click at [948, 676] on div at bounding box center [914, 672] width 141 height 22
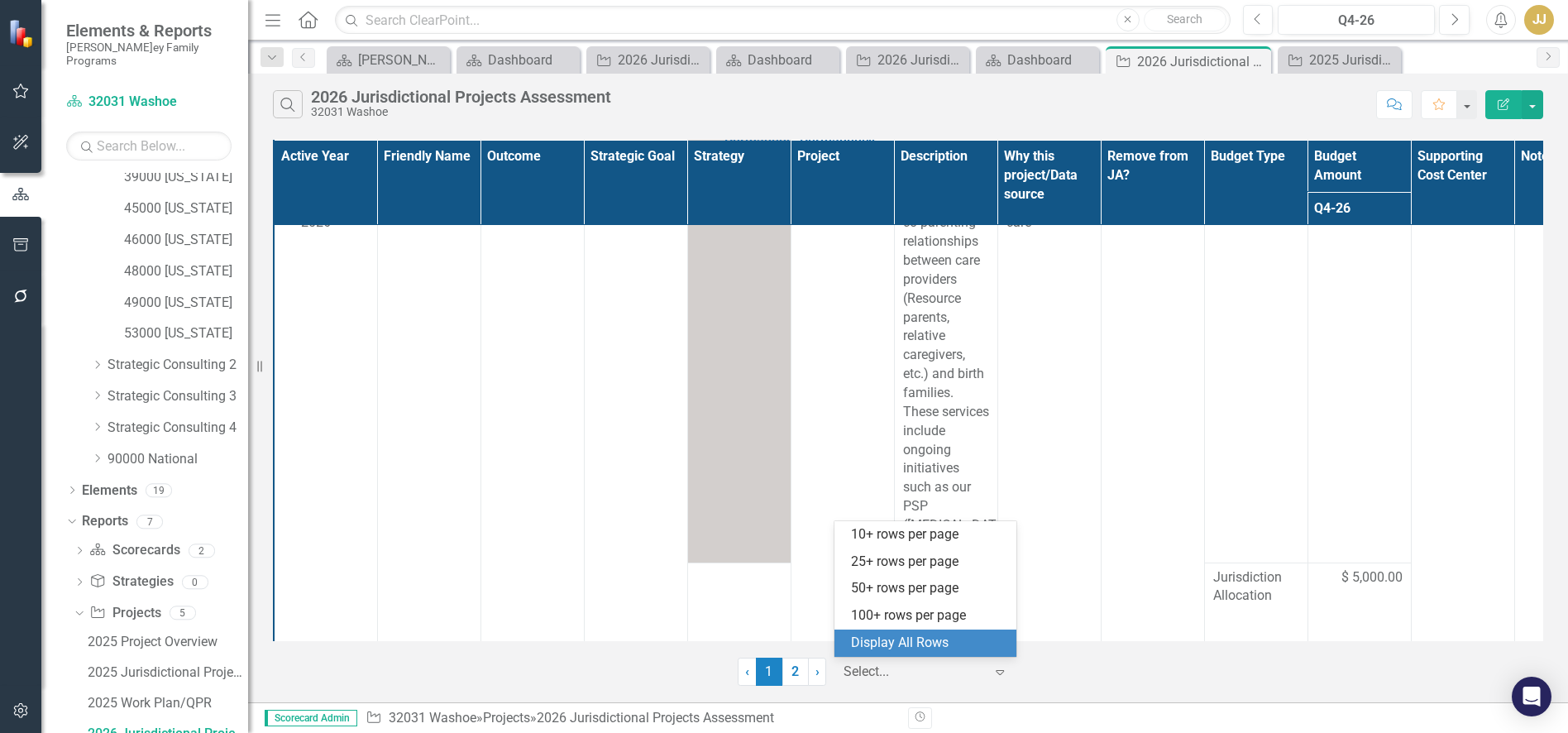
click at [939, 636] on div "Display All Rows" at bounding box center [928, 643] width 155 height 19
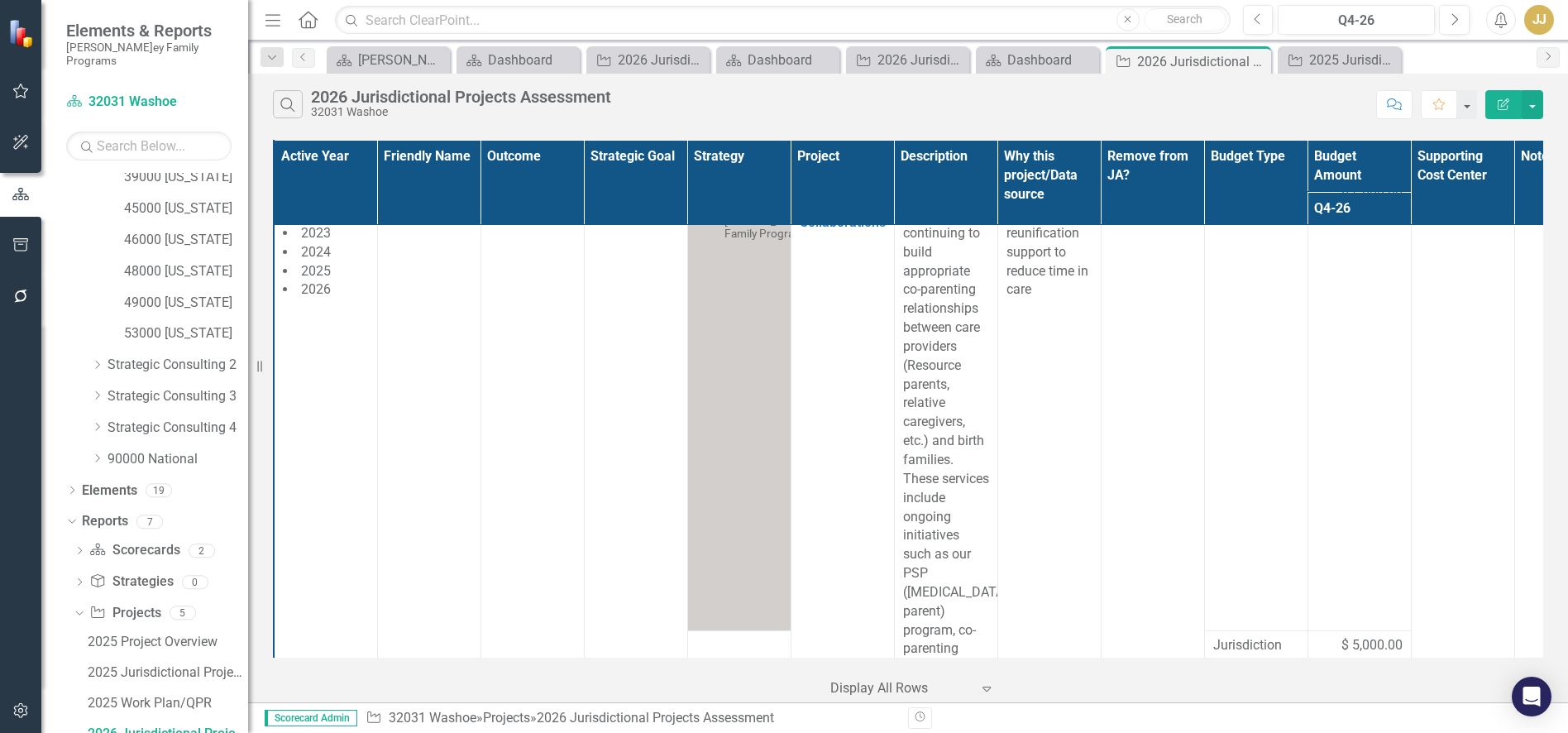
scroll to position [1496, 0]
